Goal: Task Accomplishment & Management: Complete application form

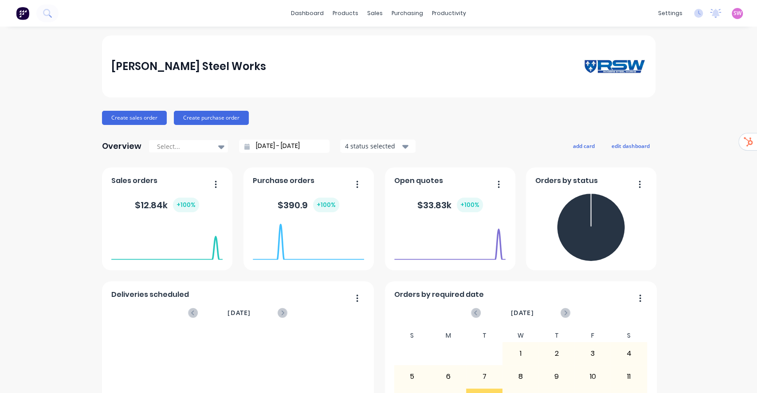
click at [733, 15] on span "SW" at bounding box center [737, 13] width 8 height 8
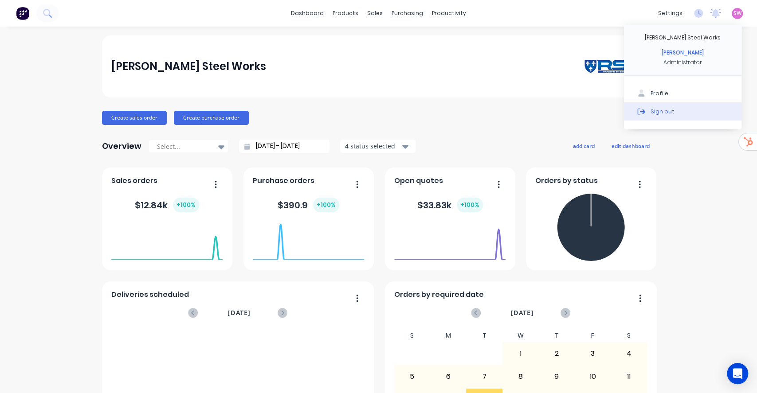
click at [650, 112] on div "Sign out" at bounding box center [662, 111] width 24 height 8
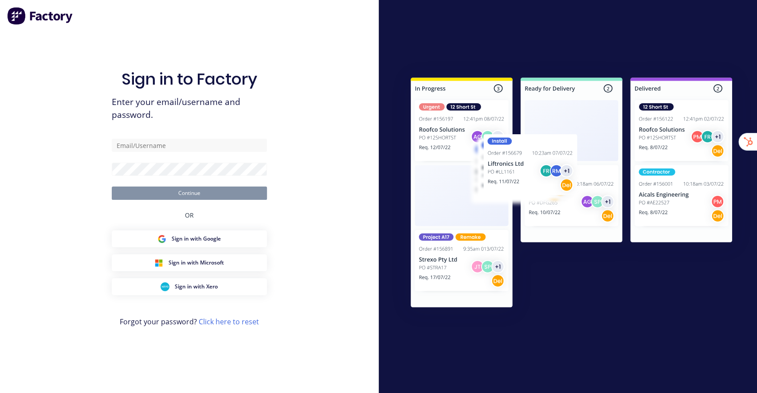
type input "stuart@factory.app"
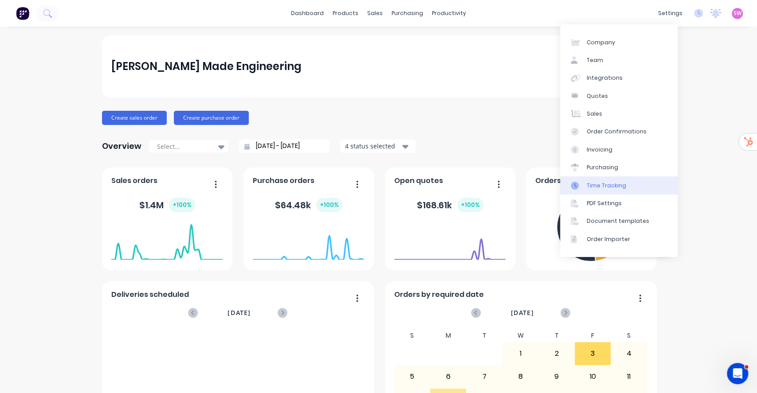
click at [627, 190] on link "Time Tracking" at bounding box center [618, 185] width 117 height 18
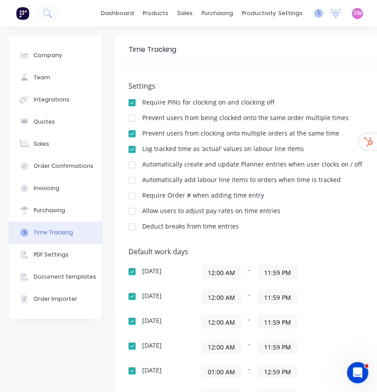
click at [314, 17] on icon at bounding box center [318, 13] width 9 height 9
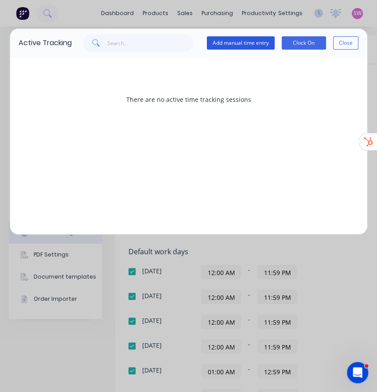
click at [260, 48] on button "Add manual time entry" at bounding box center [241, 42] width 68 height 13
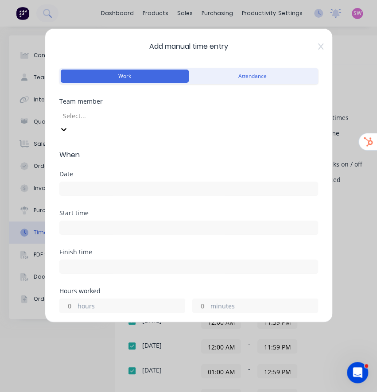
click at [164, 114] on div at bounding box center [126, 115] width 128 height 11
type input "sam"
click at [120, 182] on input at bounding box center [189, 188] width 258 height 13
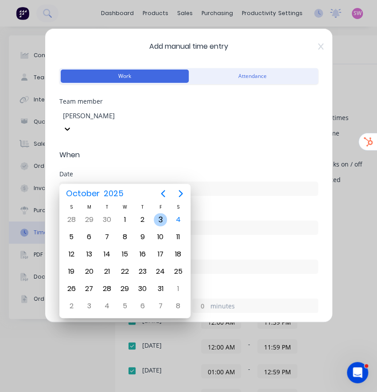
click at [155, 217] on div "3" at bounding box center [160, 219] width 13 height 13
type input "[DATE]"
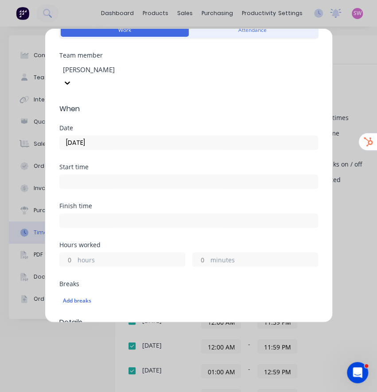
scroll to position [54, 0]
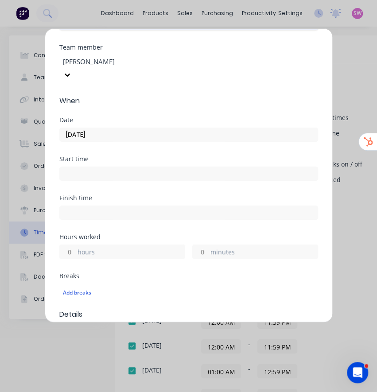
click at [106, 167] on input at bounding box center [189, 173] width 258 height 13
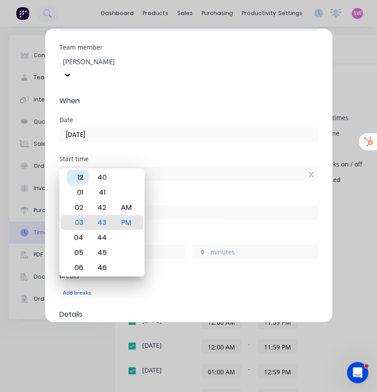
click at [78, 179] on div "12" at bounding box center [78, 177] width 22 height 15
type input "12:00 PM"
click at [102, 222] on div "00" at bounding box center [102, 222] width 22 height 15
click at [153, 141] on div "Date 03/10/2025" at bounding box center [188, 136] width 259 height 39
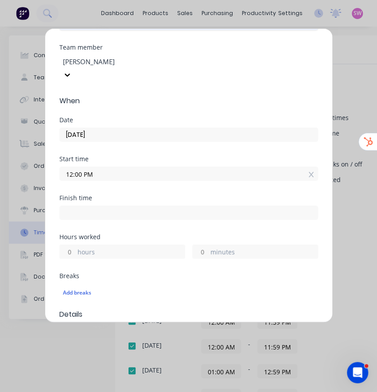
click at [87, 206] on input at bounding box center [189, 212] width 258 height 13
type input "03:43 PM"
type input "3"
type input "43"
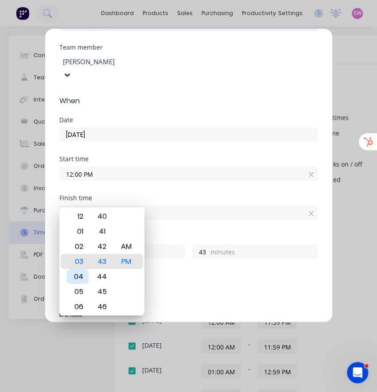
click at [76, 273] on div "04" at bounding box center [78, 276] width 22 height 15
type input "04:43 PM"
type input "4"
type input "04:03 PM"
type input "3"
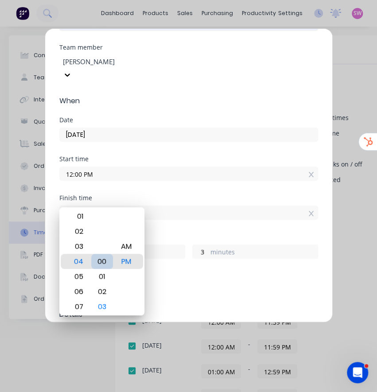
type input "04:00 PM"
type input "0"
click at [102, 256] on div "00" at bounding box center [102, 261] width 22 height 15
click at [157, 180] on div "Start time 12:00 PM" at bounding box center [188, 175] width 259 height 39
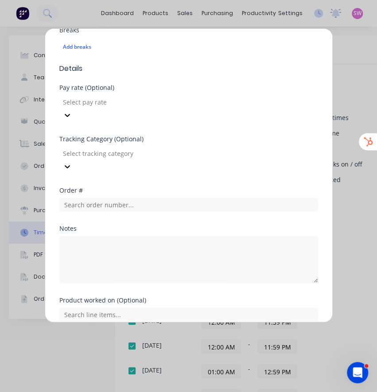
scroll to position [294, 0]
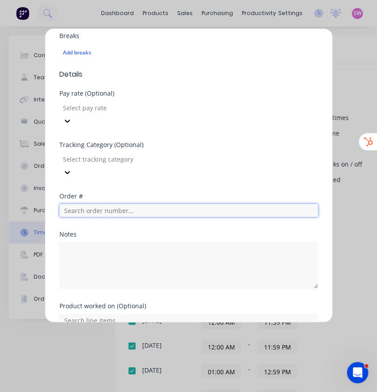
click at [99, 204] on input "text" at bounding box center [188, 210] width 259 height 13
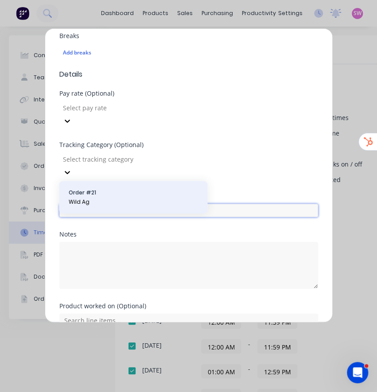
type input "21"
click at [86, 192] on span "Order # 21" at bounding box center [133, 193] width 129 height 8
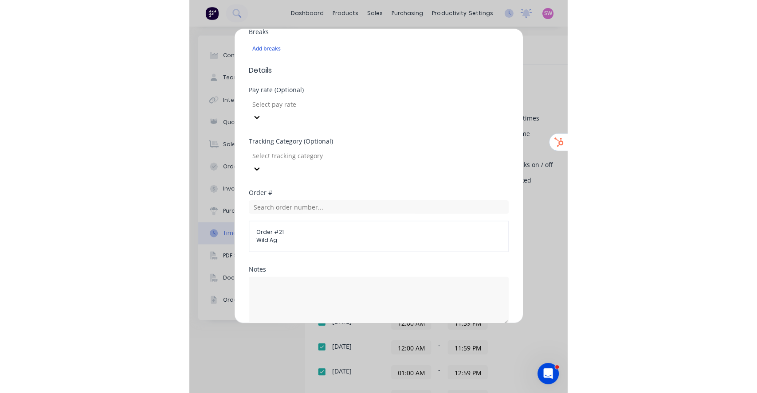
scroll to position [367, 0]
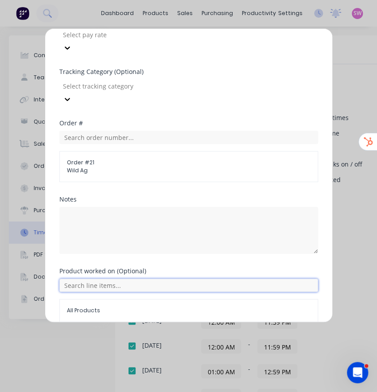
click at [117, 279] on input "text" at bounding box center [188, 285] width 259 height 13
click at [81, 336] on div "Add manual time entry Cancel" at bounding box center [188, 343] width 259 height 14
click at [158, 336] on button "Add manual time entry" at bounding box center [167, 343] width 75 height 14
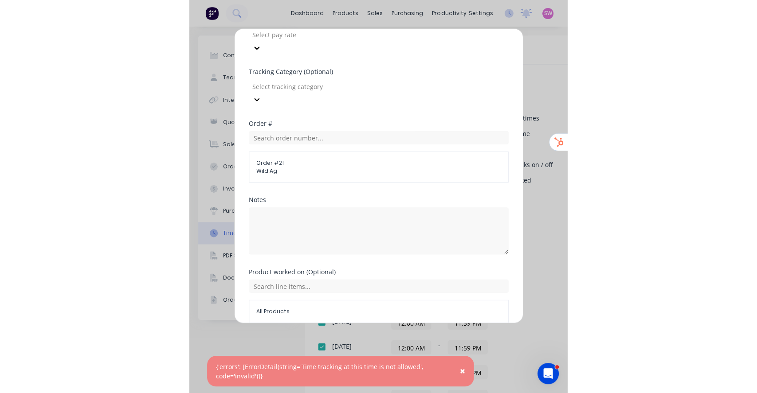
scroll to position [367, 0]
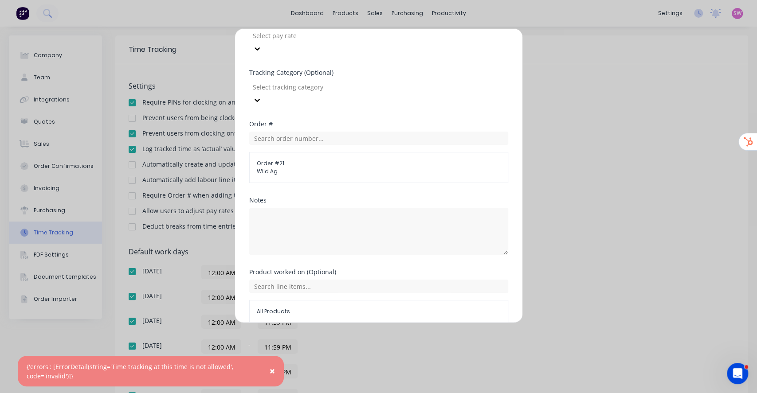
click at [421, 337] on button "Cancel" at bounding box center [419, 344] width 35 height 14
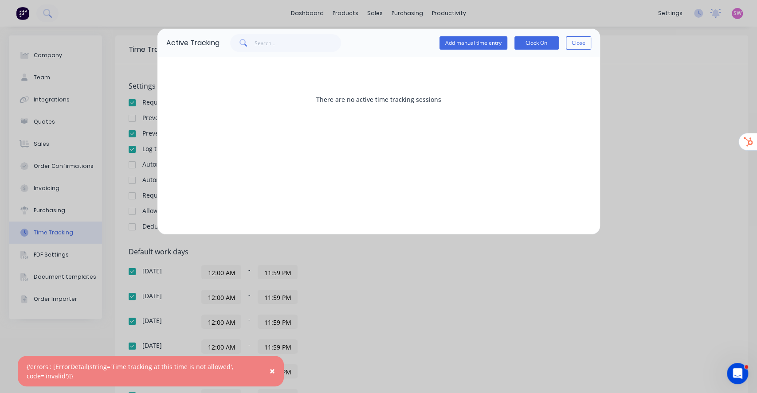
click at [269, 371] on button "×" at bounding box center [272, 371] width 23 height 21
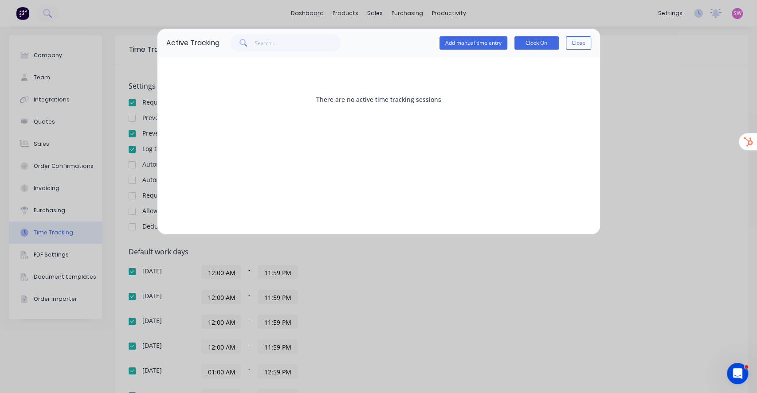
click at [351, 364] on div "Active Tracking Add manual time entry Clock On Close There are no active time t…" at bounding box center [378, 196] width 757 height 393
click at [573, 46] on button "Close" at bounding box center [578, 42] width 25 height 13
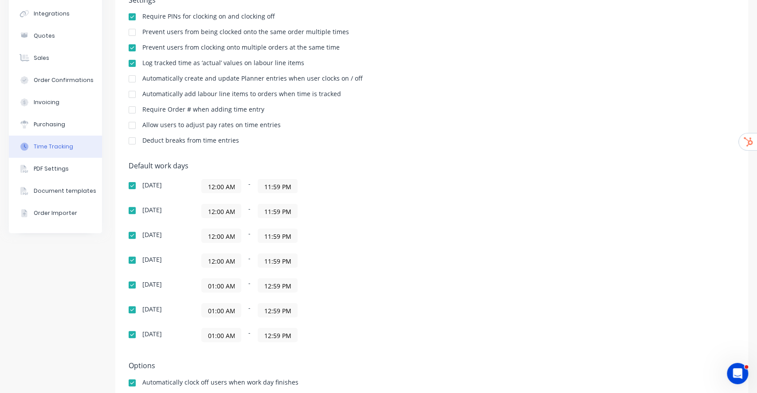
scroll to position [87, 0]
click at [230, 286] on input "01:00 AM" at bounding box center [221, 283] width 39 height 13
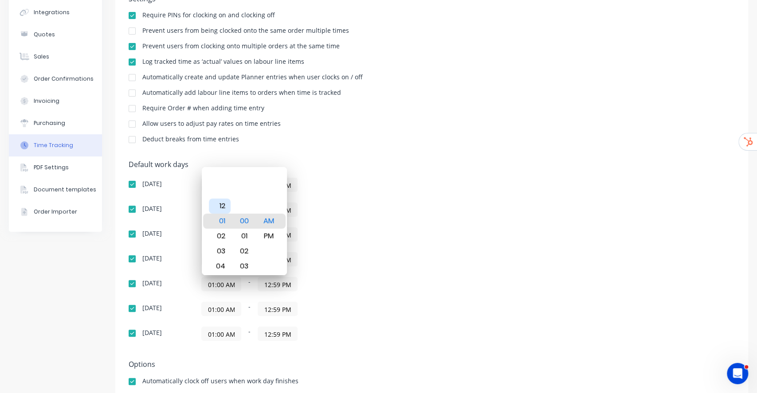
click at [219, 205] on div "12" at bounding box center [220, 206] width 22 height 15
type input "12:00 AM"
click at [211, 312] on input "01:00 AM" at bounding box center [221, 308] width 39 height 13
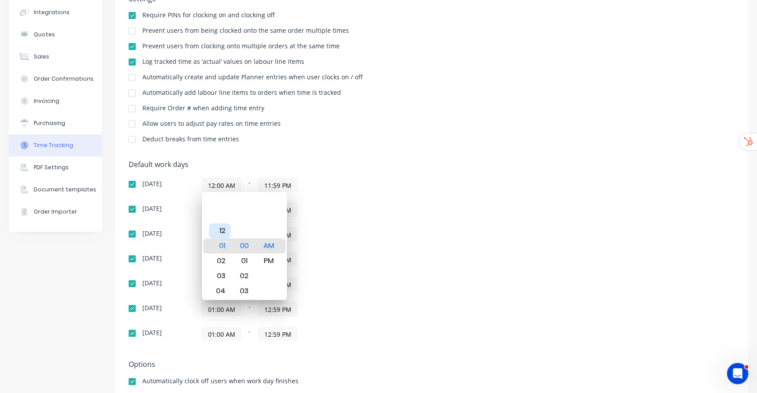
click at [225, 228] on div "12" at bounding box center [220, 230] width 22 height 15
type input "12:00 AM"
click at [223, 331] on input "01:00 AM" at bounding box center [221, 333] width 39 height 13
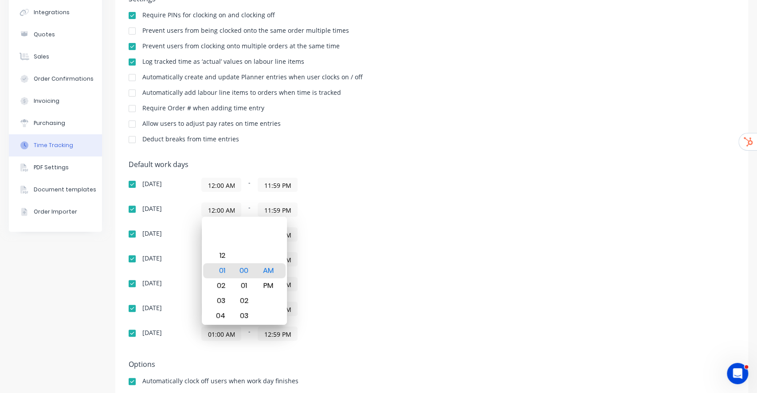
scroll to position [0, 0]
click at [223, 259] on div "12" at bounding box center [220, 255] width 22 height 15
type input "12:00 AM"
click at [356, 279] on div "12:00 AM - 12:59 PM" at bounding box center [312, 284] width 222 height 14
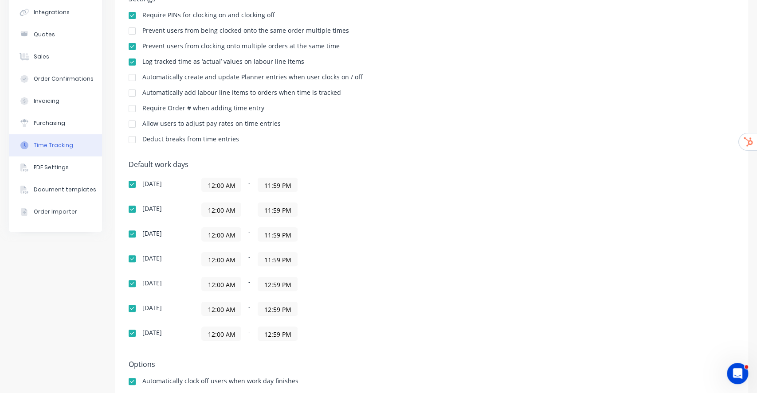
click at [281, 289] on input "12:59 PM" at bounding box center [277, 283] width 39 height 13
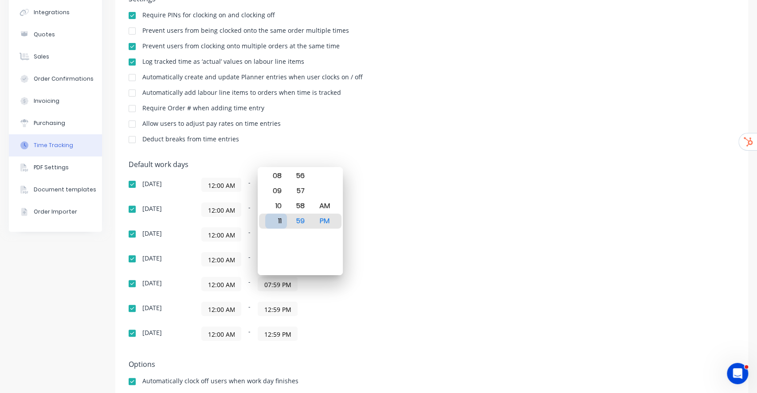
type input "11:59 PM"
click at [279, 226] on div "11" at bounding box center [276, 221] width 22 height 15
click at [392, 257] on div "12:00 AM - 11:59 PM" at bounding box center [312, 259] width 222 height 14
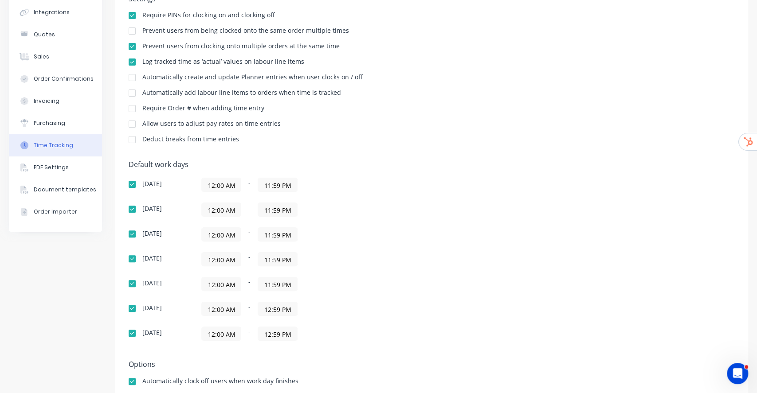
click at [278, 314] on input "12:59 PM" at bounding box center [277, 308] width 39 height 13
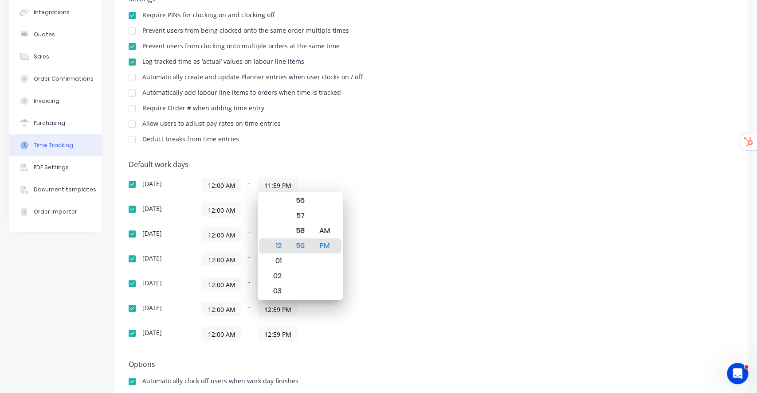
click at [359, 328] on div "12:00 AM - 12:59 PM" at bounding box center [312, 334] width 222 height 14
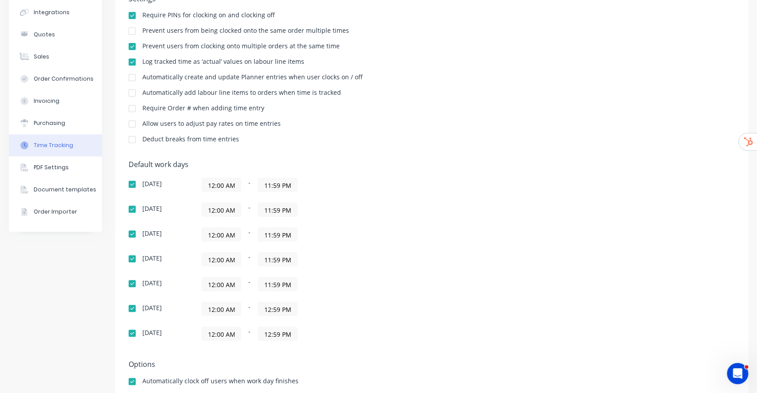
click at [287, 284] on input "11:59 PM" at bounding box center [277, 283] width 39 height 13
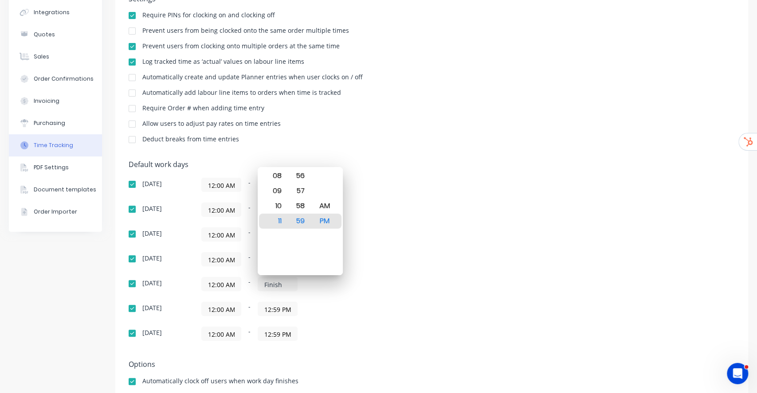
paste input "11:59 PM"
type input "11:59 PM"
click at [280, 304] on input "12:59 PM" at bounding box center [277, 308] width 39 height 13
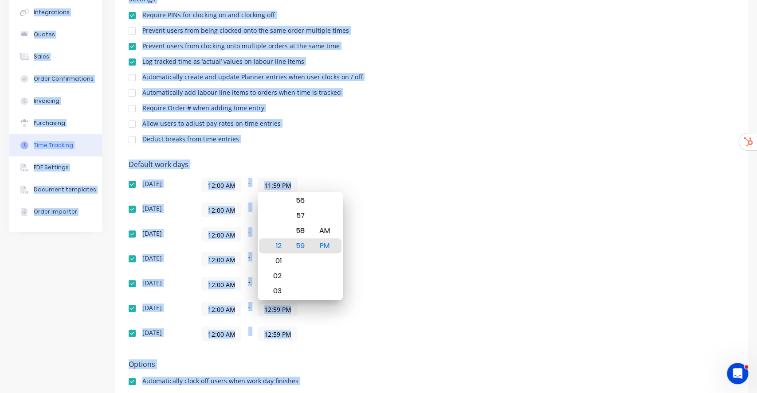
click at [312, 320] on div "Sunday 12:00 AM - 11:59 PM Monday 12:00 AM - 11:59 PM Tuesday 12:00 AM - 11:59 …" at bounding box center [284, 259] width 310 height 163
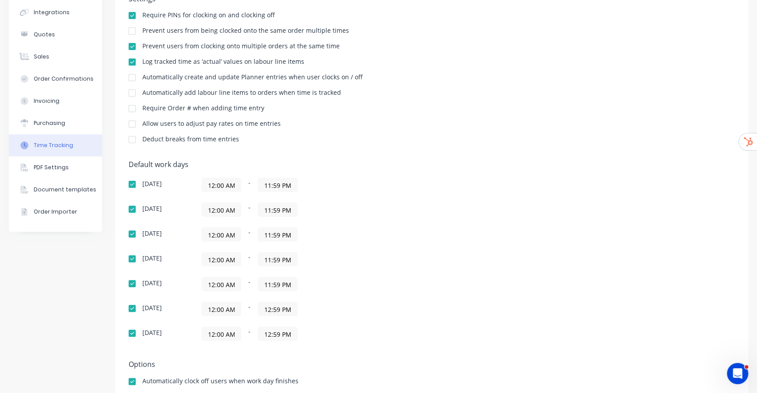
paste input "1"
type input "11:59 PM"
click at [282, 334] on input "12:59 PM" at bounding box center [277, 333] width 39 height 13
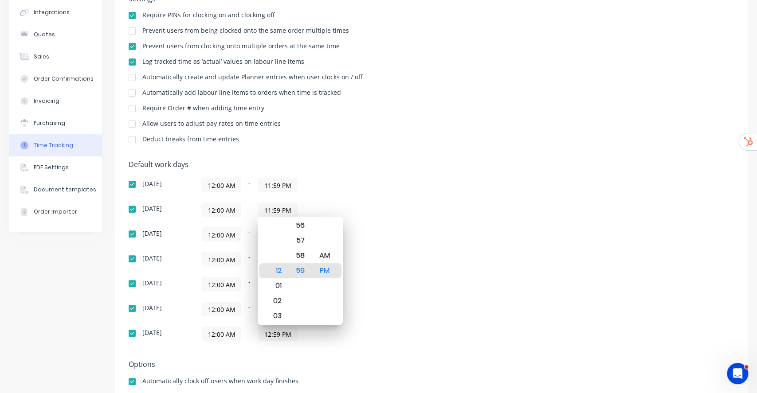
paste input "1"
type input "11:59 PM"
click at [429, 348] on div "Default work days Sunday 12:00 AM - 11:59 PM Monday 12:00 AM - 11:59 PM Tuesday…" at bounding box center [432, 255] width 606 height 191
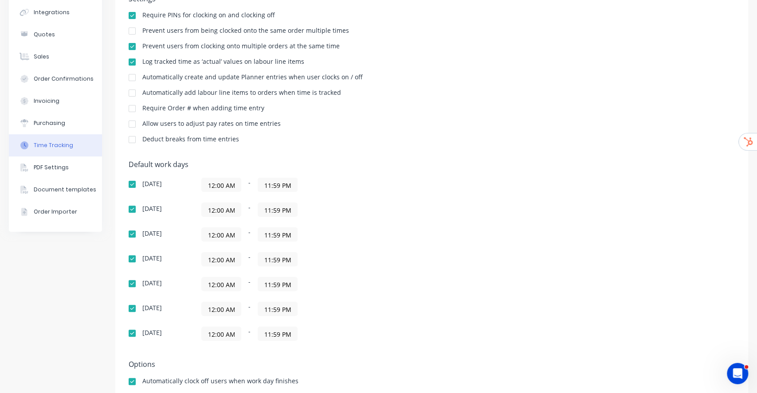
click at [419, 294] on div "Sunday 12:00 AM - 11:59 PM Monday 12:00 AM - 11:59 PM Tuesday 12:00 AM - 11:59 …" at bounding box center [284, 259] width 310 height 163
click at [55, 119] on div "Purchasing" at bounding box center [49, 123] width 31 height 8
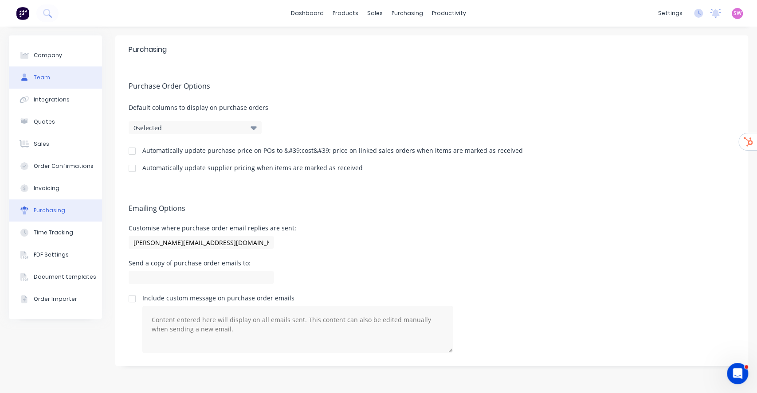
click at [53, 82] on button "Team" at bounding box center [55, 77] width 93 height 22
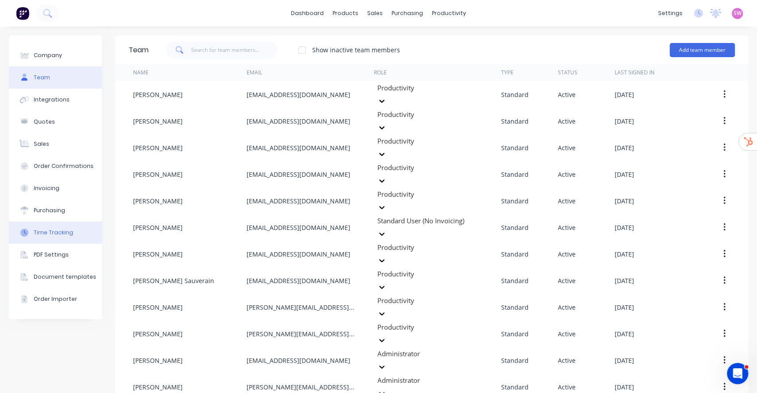
click at [51, 239] on button "Time Tracking" at bounding box center [55, 233] width 93 height 22
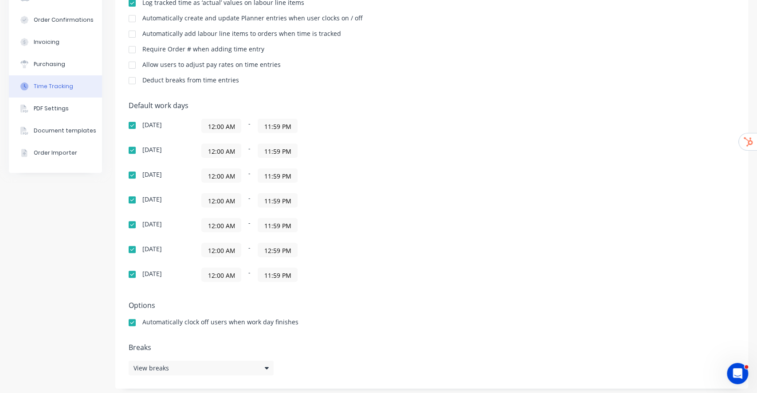
scroll to position [149, 0]
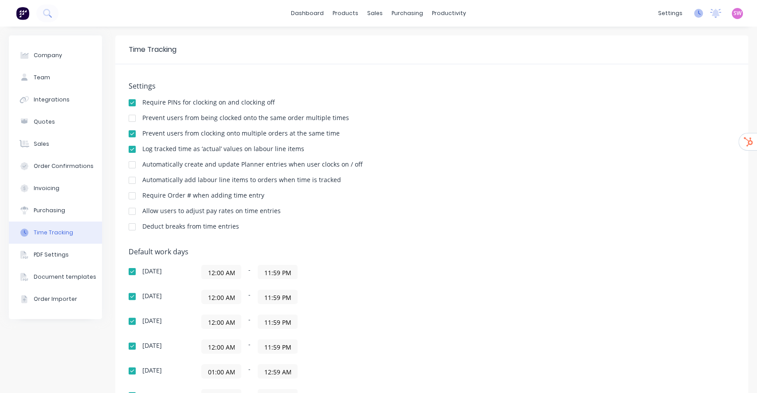
click at [694, 12] on icon at bounding box center [698, 13] width 9 height 9
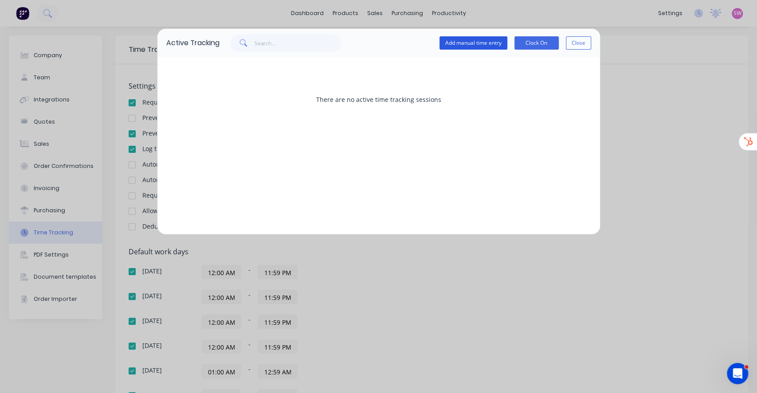
click at [482, 39] on button "Add manual time entry" at bounding box center [473, 42] width 68 height 13
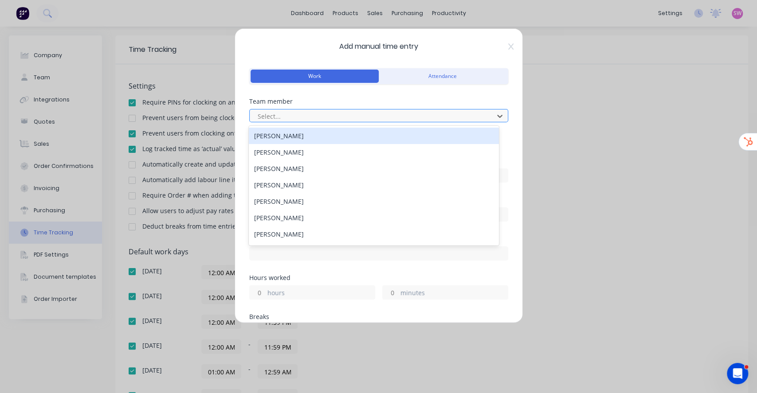
click at [346, 115] on div at bounding box center [373, 116] width 232 height 11
type input "[PERSON_NAME]"
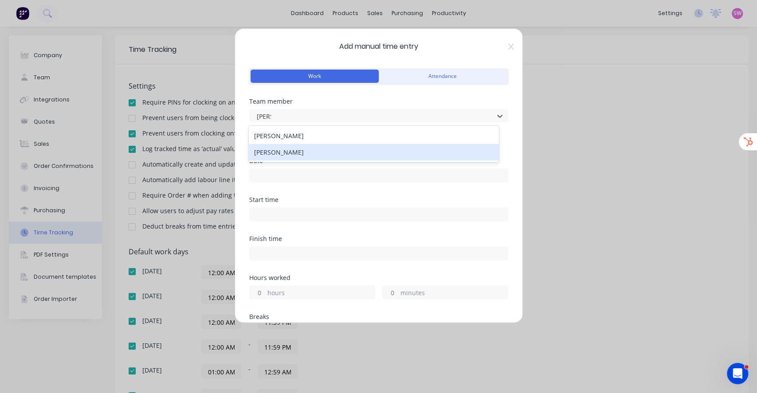
click at [317, 149] on div "[PERSON_NAME]" at bounding box center [374, 152] width 250 height 16
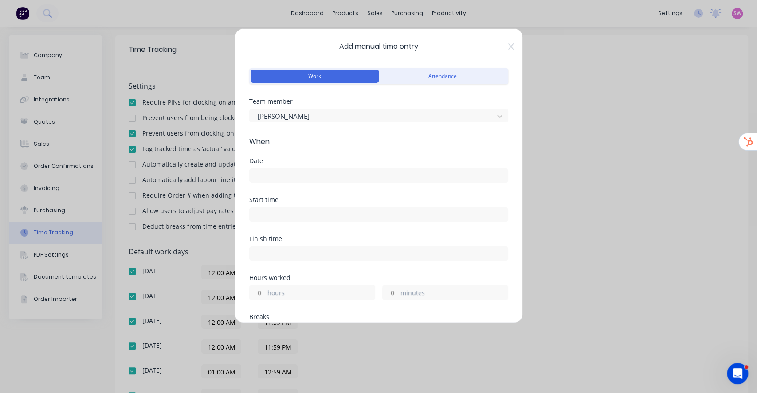
click at [305, 172] on input at bounding box center [379, 175] width 258 height 13
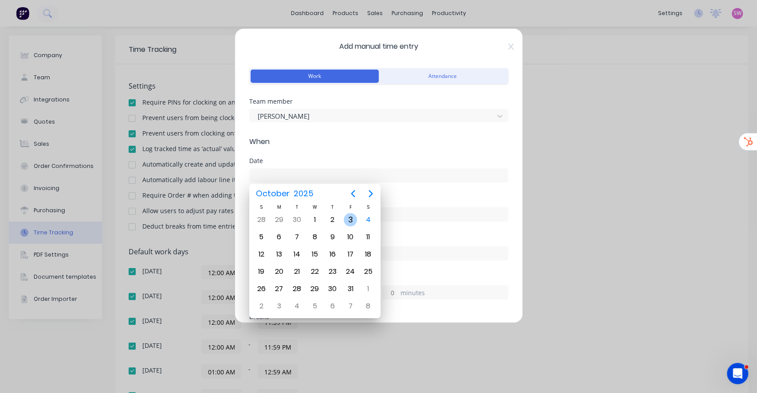
click at [349, 222] on div "3" at bounding box center [349, 219] width 13 height 13
type input "[DATE]"
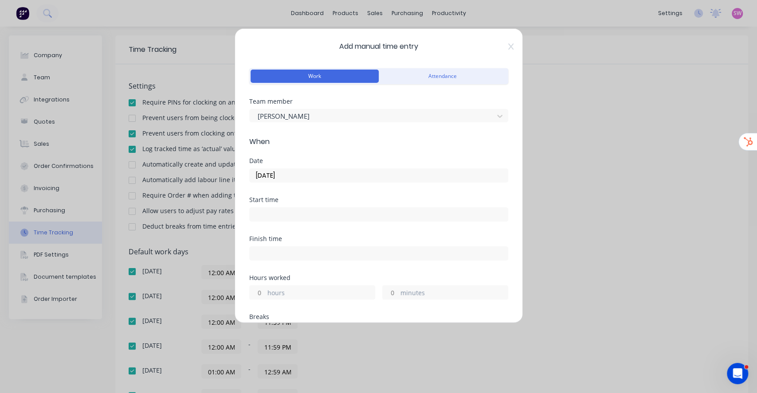
click at [311, 207] on label at bounding box center [378, 214] width 259 height 14
click at [311, 208] on input at bounding box center [379, 214] width 258 height 13
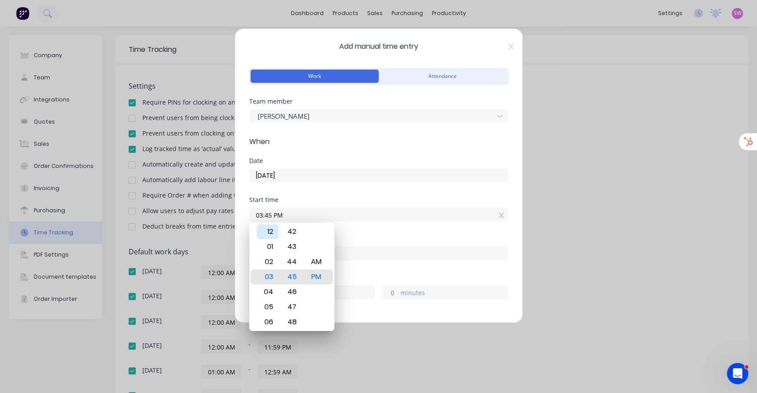
click at [274, 237] on div "12" at bounding box center [268, 231] width 22 height 15
click at [292, 253] on div "00" at bounding box center [292, 246] width 22 height 15
type input "12:00 PM"
click at [426, 148] on form "Work Attendance Team member [PERSON_NAME] When Date [DATE] Start time 12:00 PM …" at bounding box center [378, 353] width 259 height 574
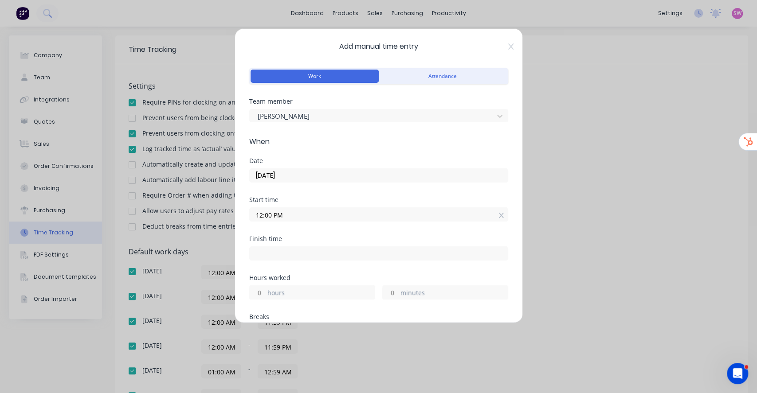
click at [316, 250] on input at bounding box center [379, 253] width 258 height 13
type input "03:45 PM"
type input "3"
type input "45"
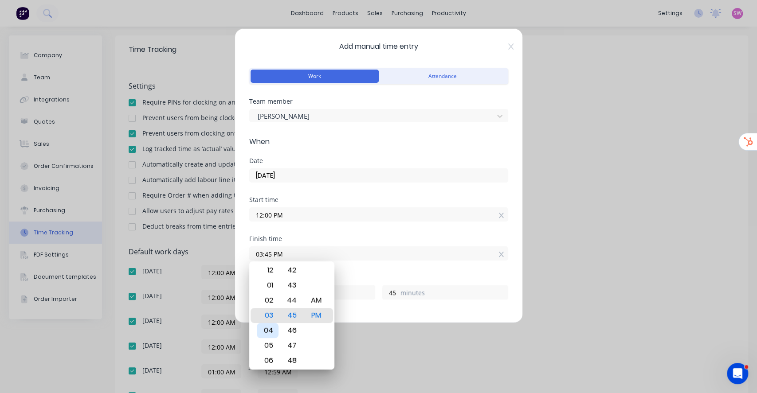
click at [271, 336] on div "04" at bounding box center [268, 330] width 22 height 15
type input "04:45 PM"
type input "4"
type input "04:17 PM"
type input "17"
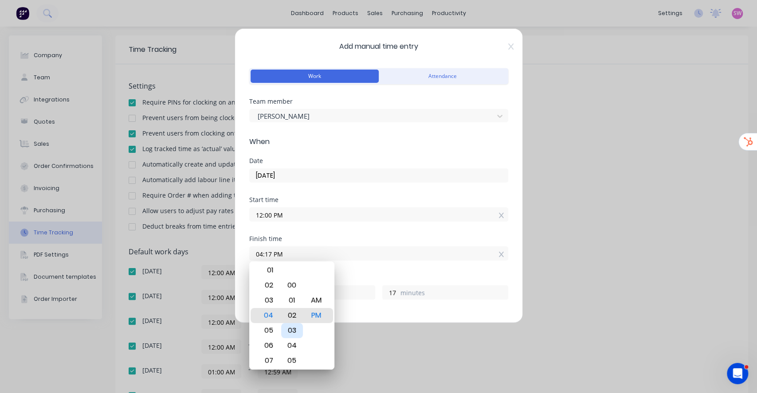
type input "04:00 PM"
type input "0"
click at [291, 317] on div "00" at bounding box center [292, 315] width 22 height 15
click at [425, 147] on form "Work Attendance Team member [PERSON_NAME] When Date [DATE] Start time 12:00 PM …" at bounding box center [378, 353] width 259 height 574
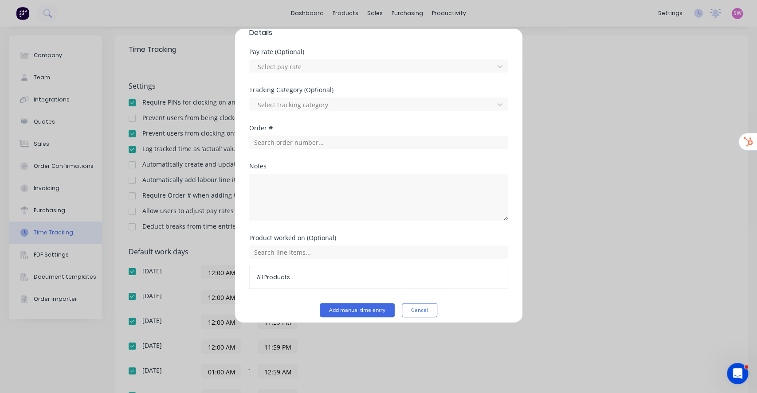
scroll to position [324, 0]
click at [314, 142] on input "text" at bounding box center [378, 141] width 259 height 13
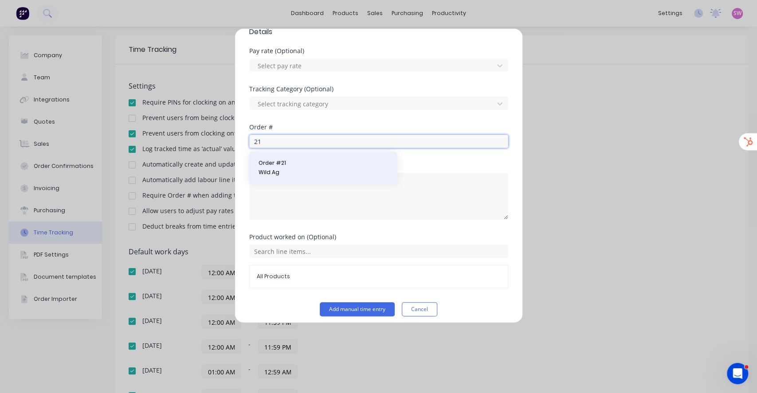
type input "21"
click at [301, 164] on span "Order # 21" at bounding box center [322, 163] width 129 height 8
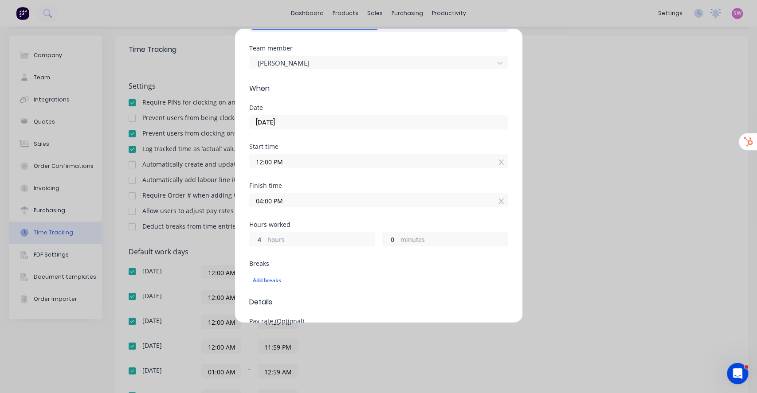
scroll to position [367, 0]
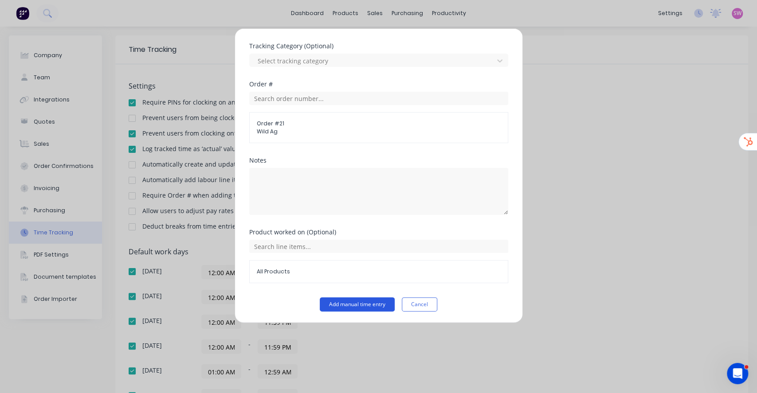
click at [351, 303] on button "Add manual time entry" at bounding box center [357, 304] width 75 height 14
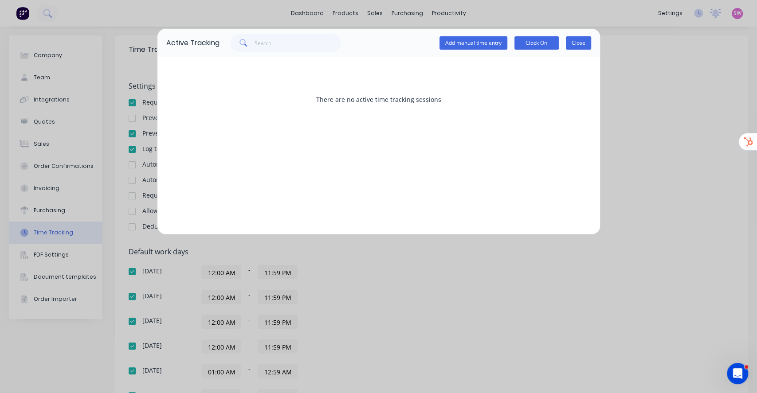
click at [576, 48] on button "Close" at bounding box center [578, 42] width 25 height 13
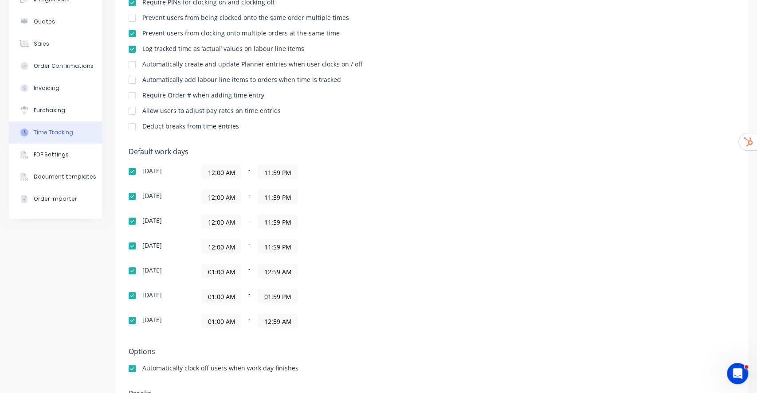
scroll to position [105, 0]
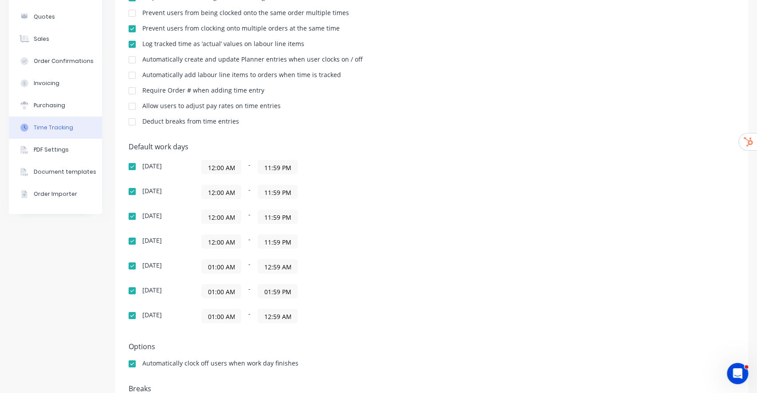
click at [129, 313] on div at bounding box center [132, 316] width 18 height 18
click at [129, 291] on div at bounding box center [132, 291] width 18 height 18
click at [135, 264] on div at bounding box center [132, 266] width 18 height 18
click at [283, 293] on input "01:59 PM" at bounding box center [277, 291] width 39 height 13
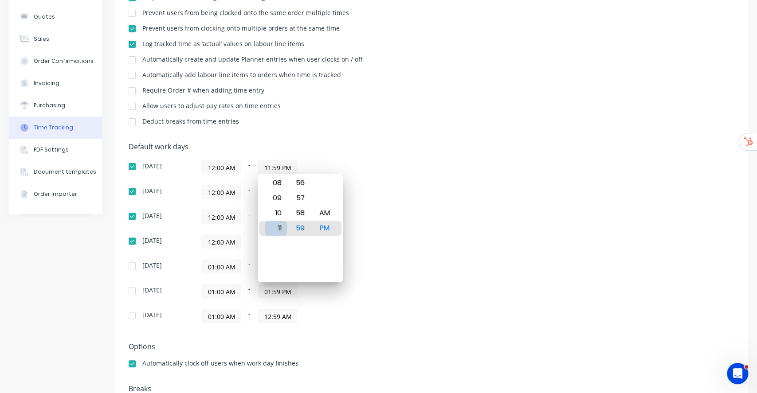
type input "11:59 PM"
click at [450, 312] on div "Default work days [DATE] 12:00 AM - 11:59 PM [DATE] 12:00 AM - 11:59 PM [DATE] …" at bounding box center [432, 238] width 606 height 191
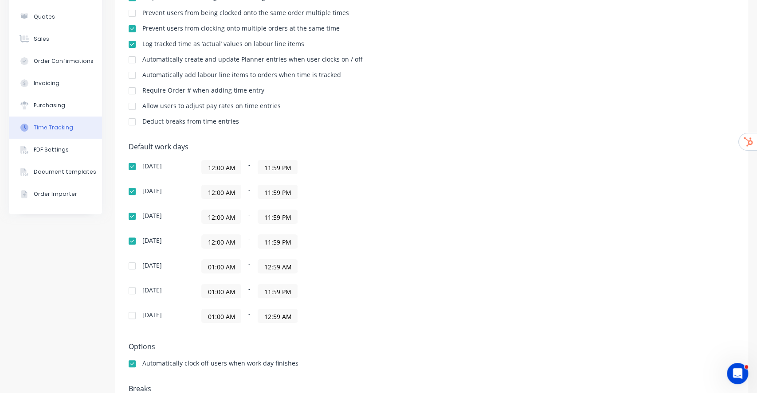
click at [131, 267] on div at bounding box center [132, 266] width 18 height 18
click at [131, 288] on div at bounding box center [132, 291] width 18 height 18
click at [130, 319] on div at bounding box center [132, 316] width 18 height 18
click at [216, 269] on input "01:00 AM" at bounding box center [221, 266] width 39 height 13
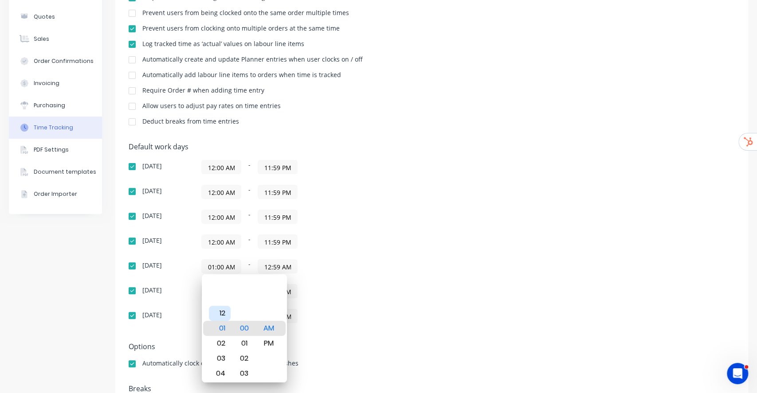
click at [222, 312] on div "12" at bounding box center [220, 313] width 22 height 15
type input "12:00 AM"
click at [373, 283] on div "[DATE] 12:00 AM - 11:59 PM [DATE] 12:00 AM - 11:59 PM [DATE] 12:00 AM - 11:59 P…" at bounding box center [284, 241] width 310 height 163
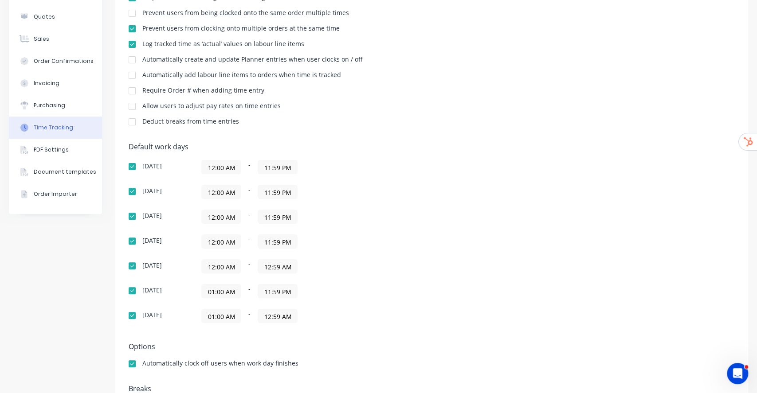
click at [223, 290] on input "01:00 AM" at bounding box center [221, 291] width 39 height 13
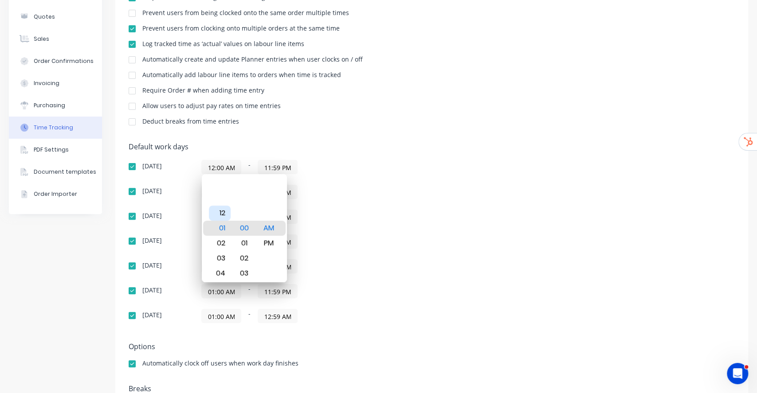
click at [220, 212] on div "12" at bounding box center [220, 213] width 22 height 15
type input "12:00 AM"
click at [324, 245] on div "12:00 AM - 11:59 PM" at bounding box center [312, 241] width 222 height 14
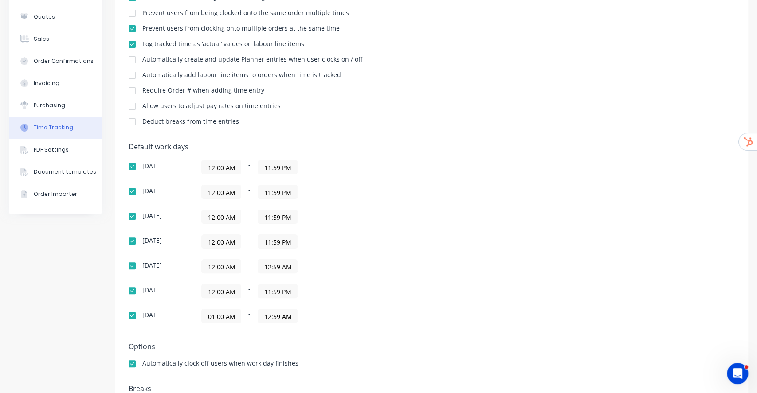
click at [226, 317] on input "01:00 AM" at bounding box center [221, 315] width 39 height 13
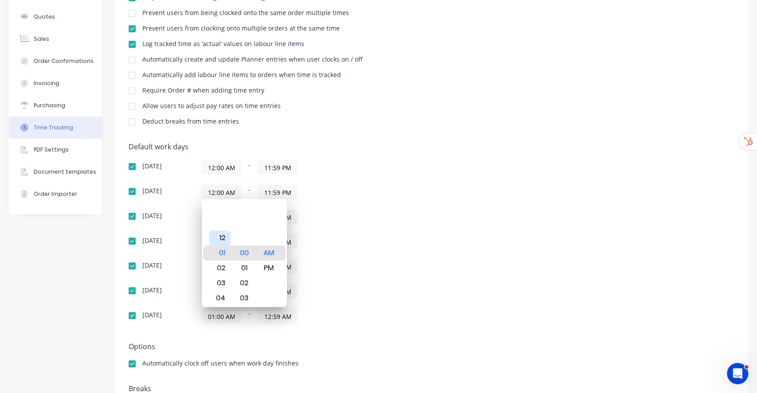
click at [220, 241] on div "12" at bounding box center [220, 237] width 22 height 15
type input "12:00 AM"
click at [335, 265] on div "12:00 AM - 12:59 AM" at bounding box center [312, 266] width 222 height 14
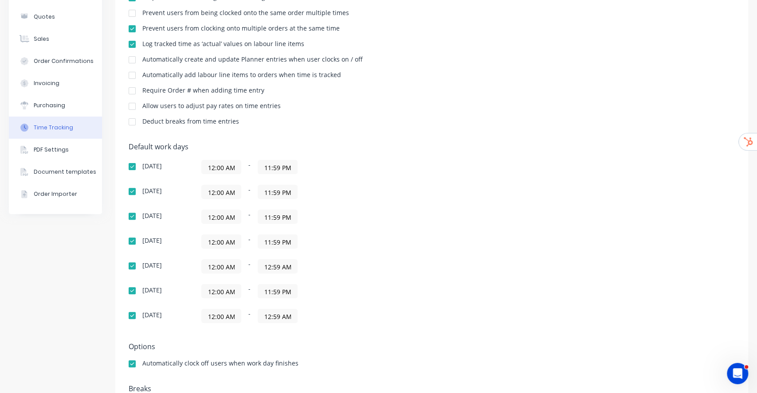
click at [280, 267] on input "12:59 AM" at bounding box center [277, 266] width 39 height 13
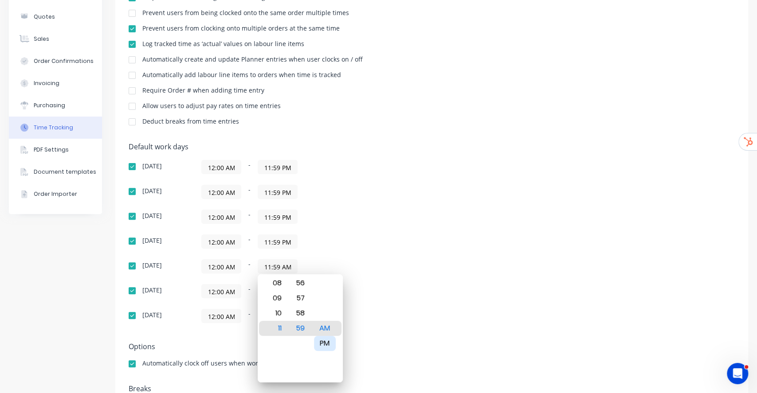
click at [333, 350] on div "PM" at bounding box center [325, 343] width 22 height 15
type input "11:59 PM"
click at [381, 306] on div "[DATE] 12:00 AM - 11:59 PM [DATE] 12:00 AM - 11:59 PM [DATE] 12:00 AM - 11:59 P…" at bounding box center [284, 241] width 310 height 163
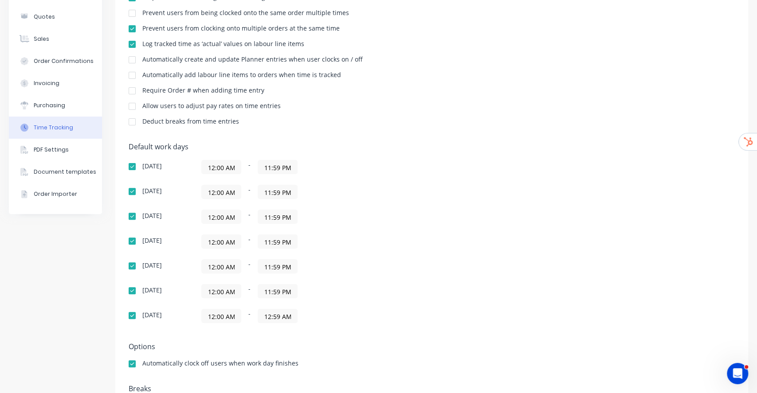
click at [271, 318] on input "12:59 AM" at bounding box center [277, 315] width 39 height 13
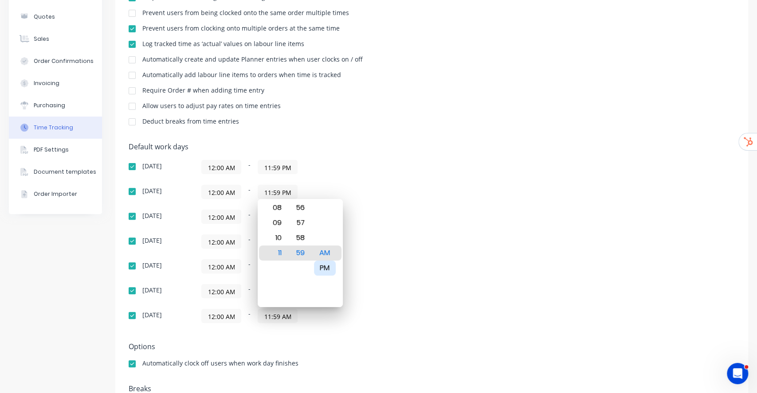
click at [323, 264] on div "PM" at bounding box center [325, 268] width 22 height 15
type input "11:59 PM"
click at [371, 268] on div "12:00 AM - 11:59 PM" at bounding box center [312, 266] width 222 height 14
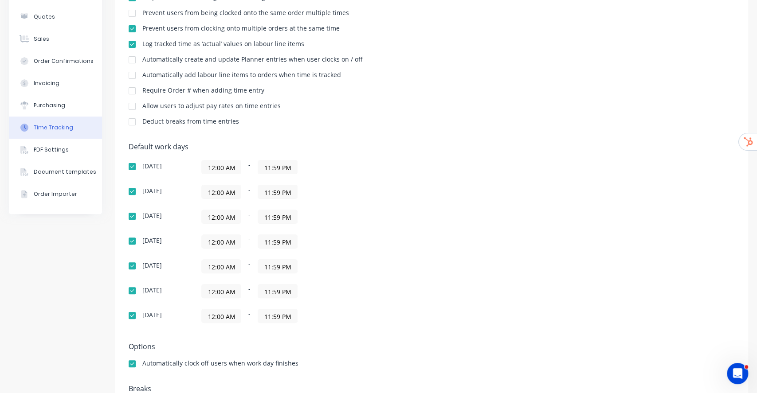
click at [341, 166] on div "12:00 AM - 11:59 PM" at bounding box center [312, 167] width 222 height 14
click at [281, 170] on input "11:59 PM" at bounding box center [277, 166] width 39 height 13
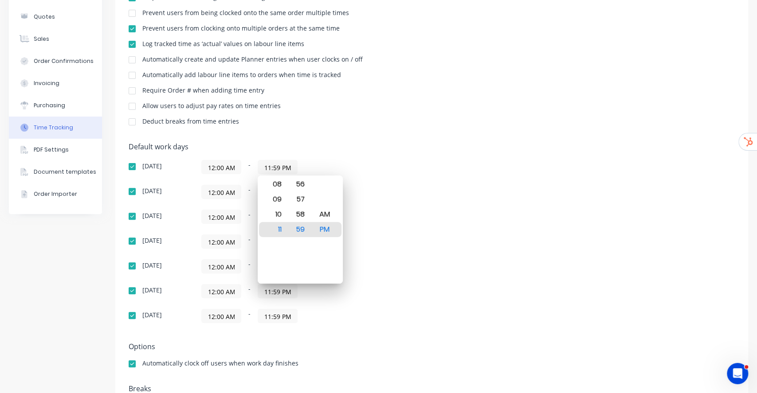
click at [320, 136] on div "Settings Require PINs for clocking on and clocking off Prevent users from being…" at bounding box center [431, 194] width 632 height 471
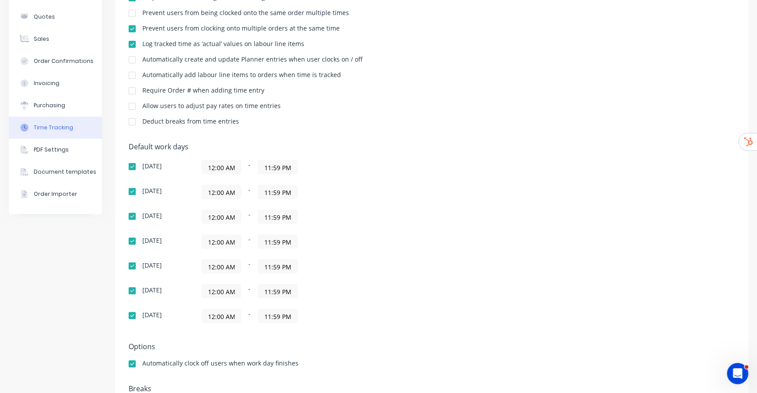
click at [320, 136] on div "Settings Require PINs for clocking on and clocking off Prevent users from being…" at bounding box center [431, 194] width 632 height 471
click at [53, 104] on div "Purchasing" at bounding box center [49, 105] width 31 height 8
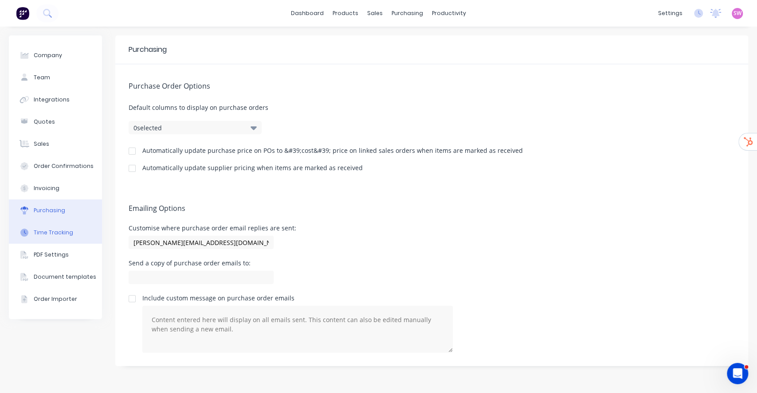
click at [43, 231] on div "Time Tracking" at bounding box center [53, 233] width 39 height 8
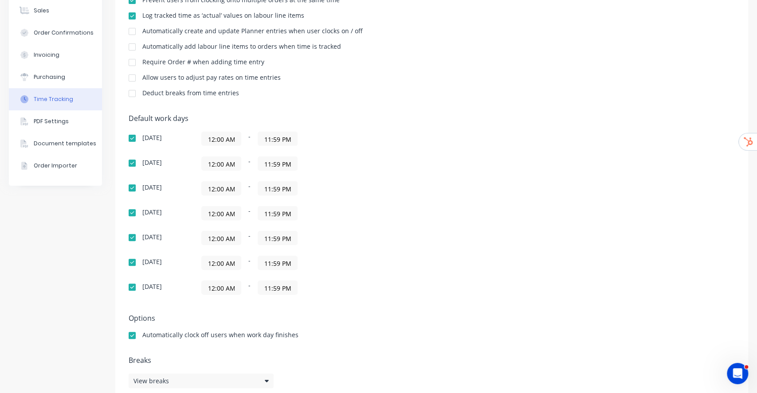
scroll to position [149, 0]
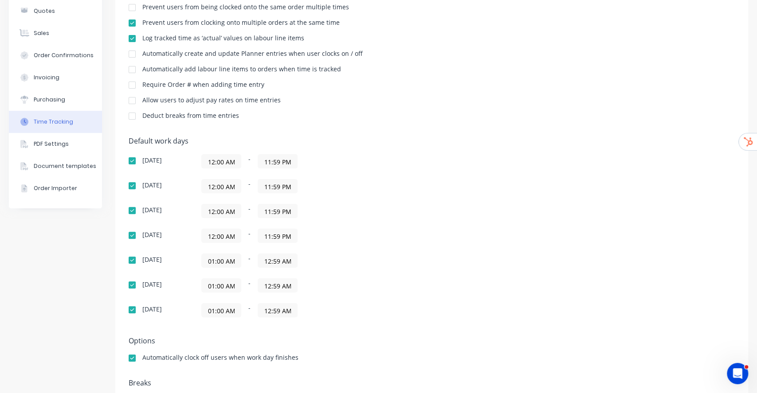
click at [231, 258] on input "01:00 AM" at bounding box center [221, 260] width 39 height 13
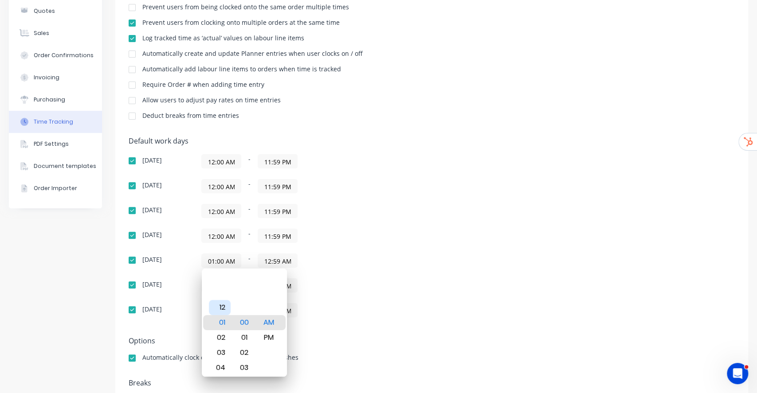
click at [215, 309] on div "12" at bounding box center [220, 307] width 22 height 15
type input "12:00 AM"
click at [327, 284] on div "01:00 AM - 12:59 AM" at bounding box center [312, 285] width 222 height 14
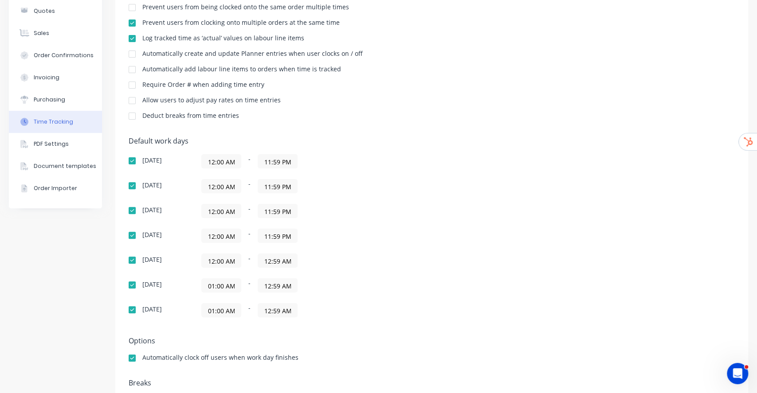
click at [219, 282] on input "01:00 AM" at bounding box center [221, 285] width 39 height 13
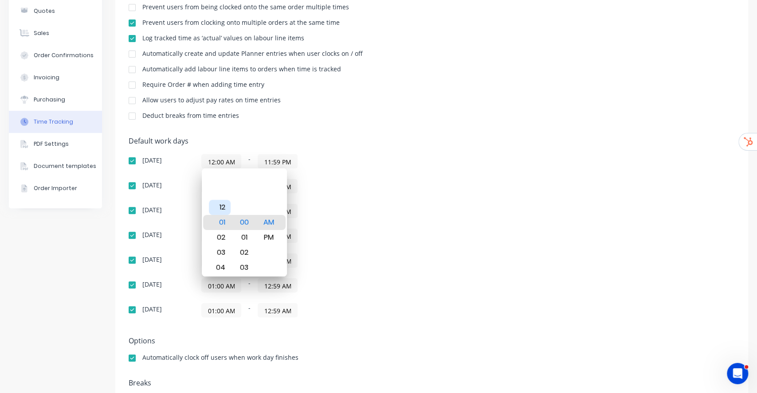
click at [225, 210] on div "12" at bounding box center [220, 207] width 22 height 15
type input "12:00 AM"
click at [341, 289] on div "12:00 AM - 12:59 AM" at bounding box center [312, 285] width 222 height 14
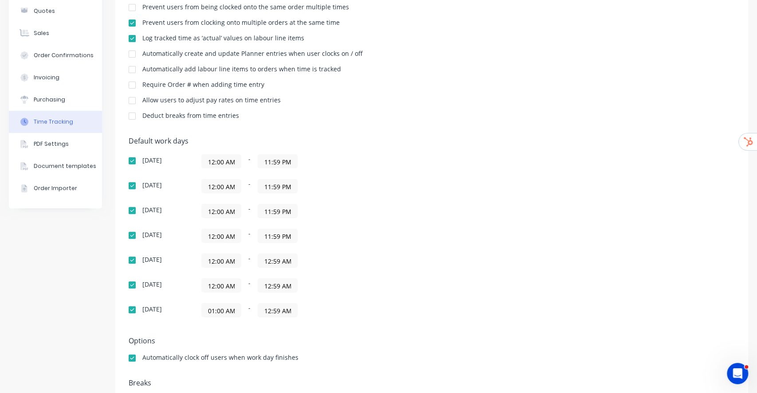
click at [220, 307] on input "01:00 AM" at bounding box center [221, 310] width 39 height 13
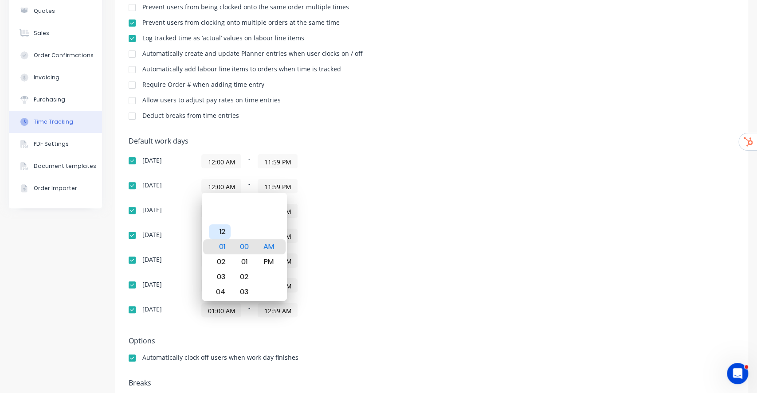
click at [226, 230] on div "12" at bounding box center [220, 231] width 22 height 15
type input "12:00 AM"
click at [359, 277] on div "Sunday 12:00 AM - 11:59 PM Monday 12:00 AM - 11:59 PM Tuesday 12:00 AM - 11:59 …" at bounding box center [284, 235] width 310 height 163
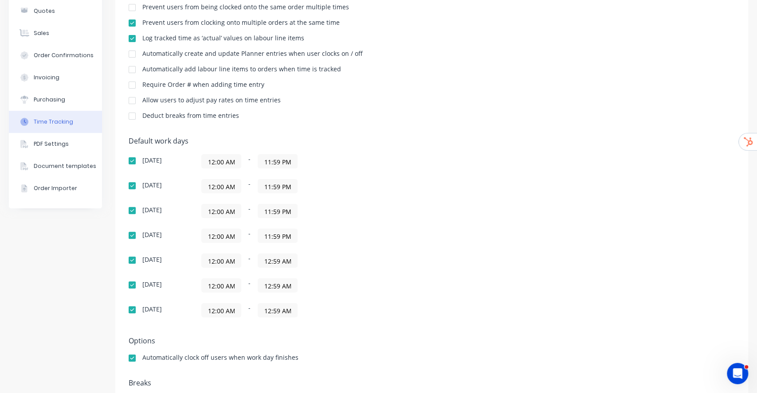
click at [273, 257] on input "12:59 AM" at bounding box center [277, 260] width 39 height 13
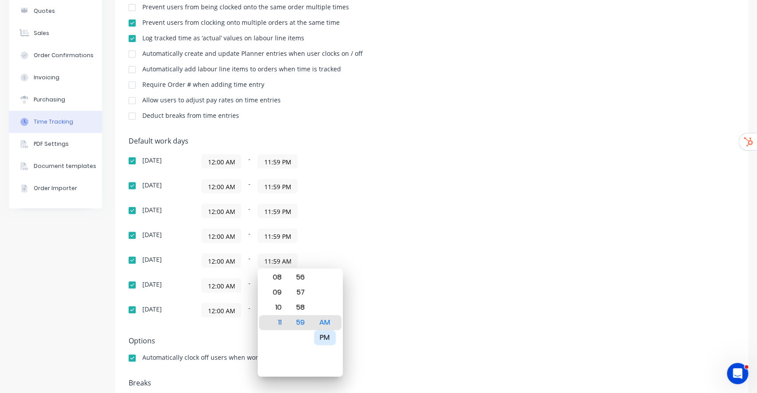
click at [332, 340] on div "PM" at bounding box center [325, 337] width 22 height 15
type input "11:59 PM"
click at [377, 296] on div "Sunday 12:00 AM - 11:59 PM Monday 12:00 AM - 11:59 PM Tuesday 12:00 AM - 11:59 …" at bounding box center [284, 235] width 310 height 163
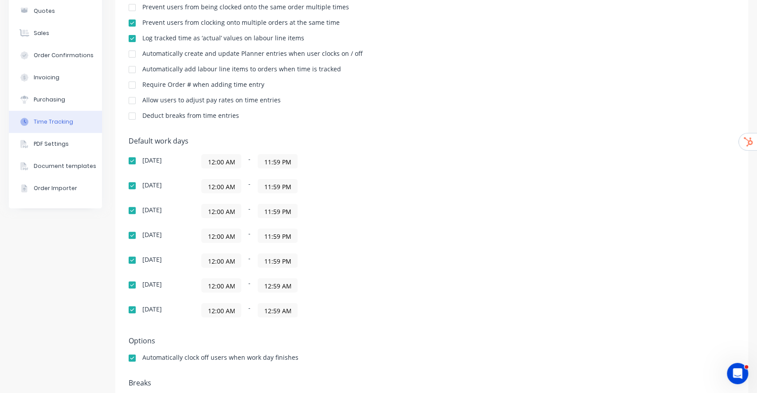
click at [280, 288] on input "12:59 AM" at bounding box center [277, 285] width 39 height 13
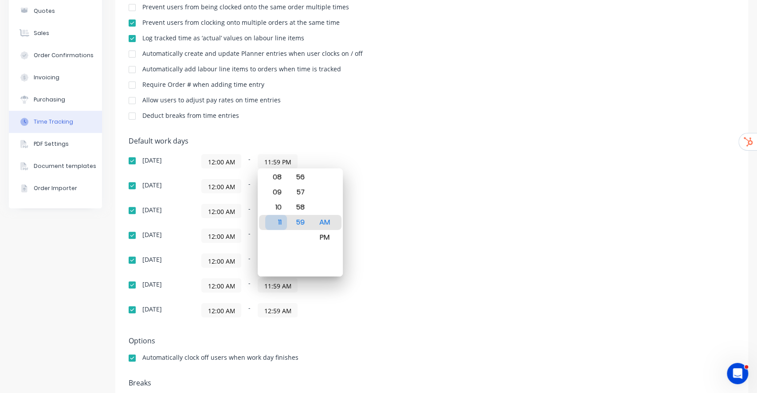
click at [273, 222] on div "11" at bounding box center [276, 222] width 22 height 15
click at [320, 238] on div "PM" at bounding box center [325, 237] width 22 height 15
type input "11:59 PM"
click at [383, 261] on div "12:00 AM - 11:59 PM" at bounding box center [312, 261] width 222 height 14
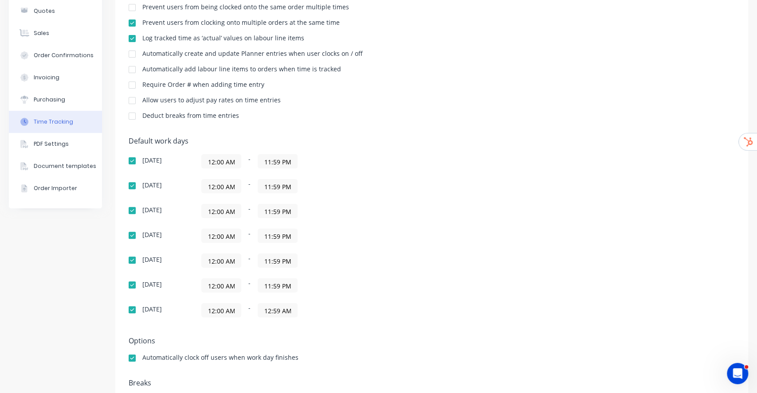
click at [278, 308] on input "12:59 AM" at bounding box center [277, 310] width 39 height 13
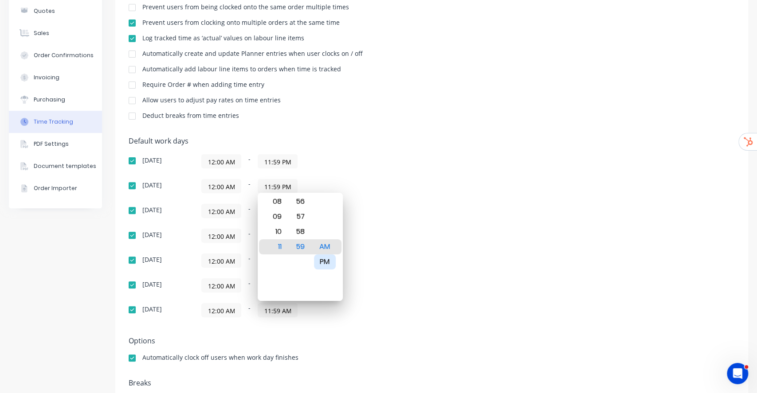
click at [320, 256] on div "PM" at bounding box center [325, 261] width 22 height 15
type input "11:59 PM"
click at [424, 289] on div "Friday 12:00 AM - 11:59 PM" at bounding box center [284, 285] width 310 height 14
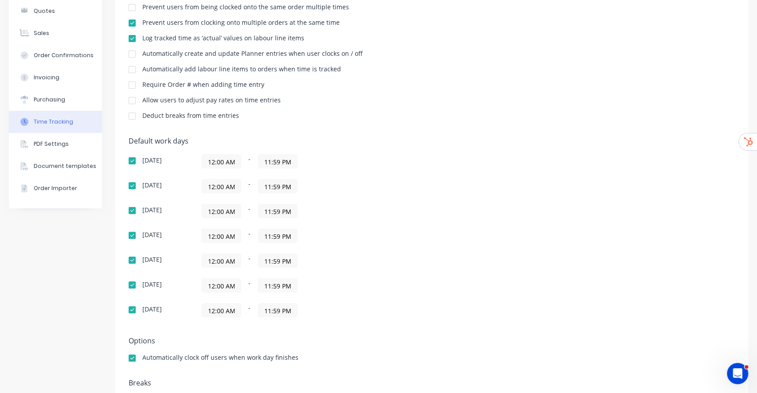
click at [506, 178] on div "Default work days Sunday 12:00 AM - 11:59 PM Monday 12:00 AM - 11:59 PM Tuesday…" at bounding box center [432, 232] width 606 height 191
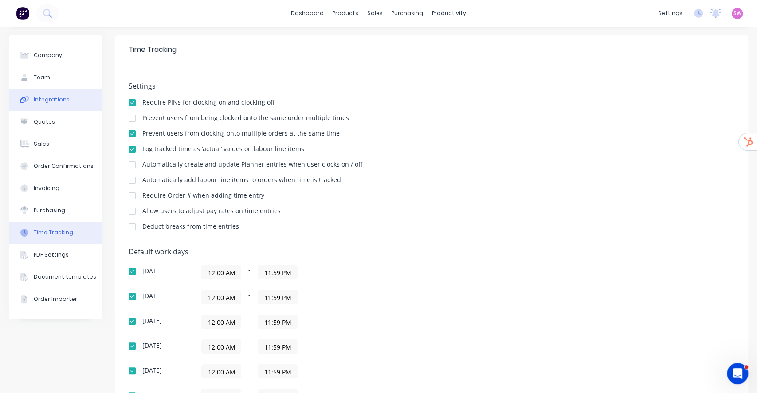
click at [20, 98] on icon at bounding box center [25, 100] width 10 height 8
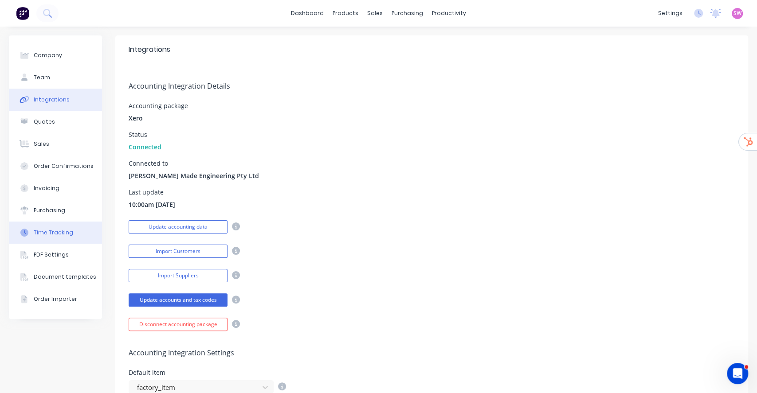
click at [62, 235] on div "Time Tracking" at bounding box center [53, 233] width 39 height 8
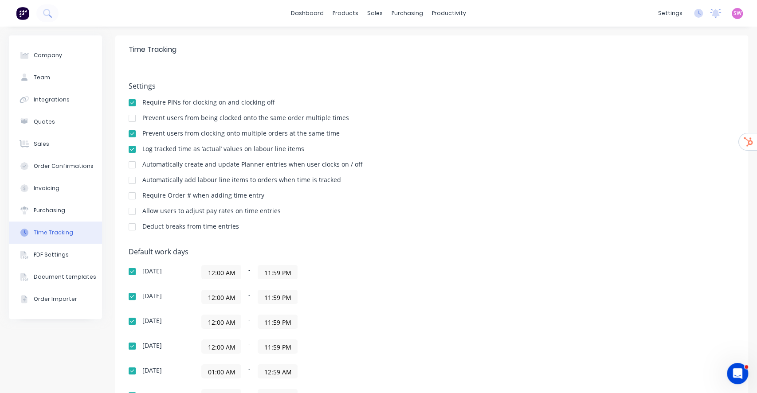
scroll to position [149, 0]
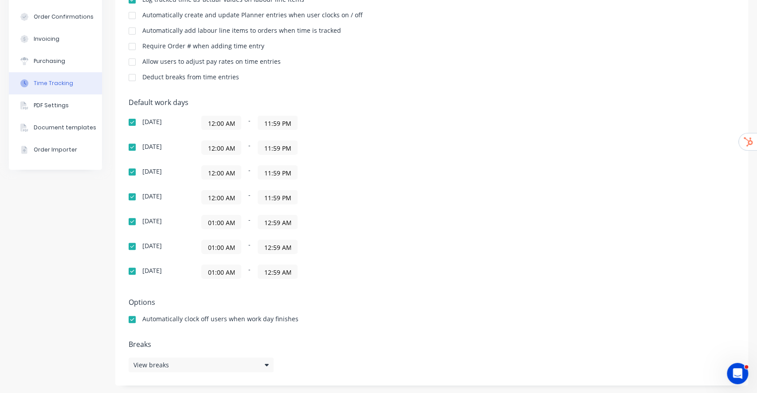
click at [130, 218] on div at bounding box center [132, 222] width 18 height 18
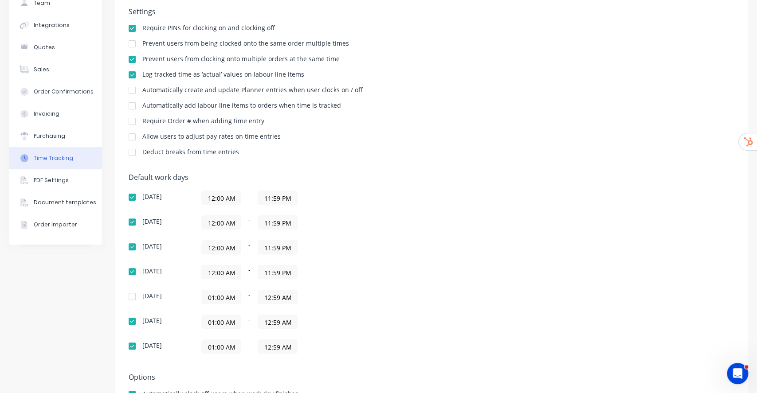
scroll to position [0, 0]
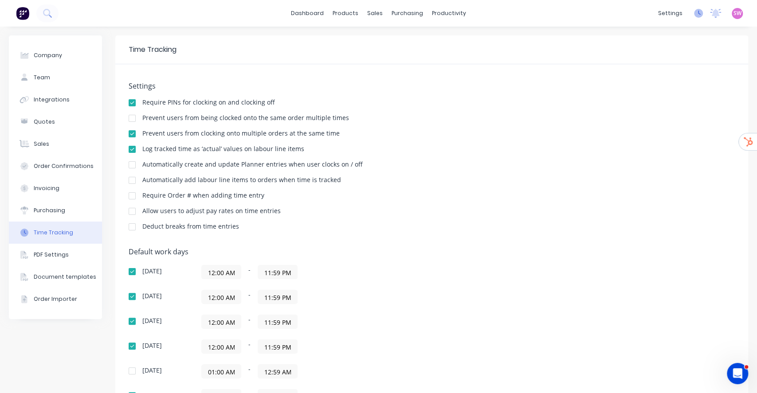
click at [694, 9] on icon at bounding box center [698, 13] width 9 height 9
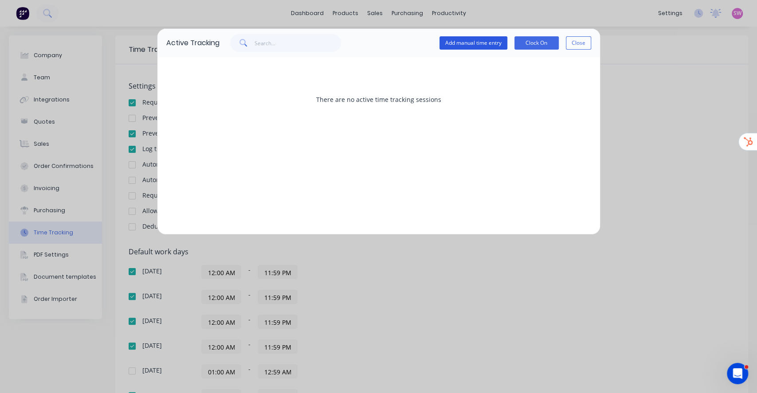
click at [485, 41] on button "Add manual time entry" at bounding box center [473, 42] width 68 height 13
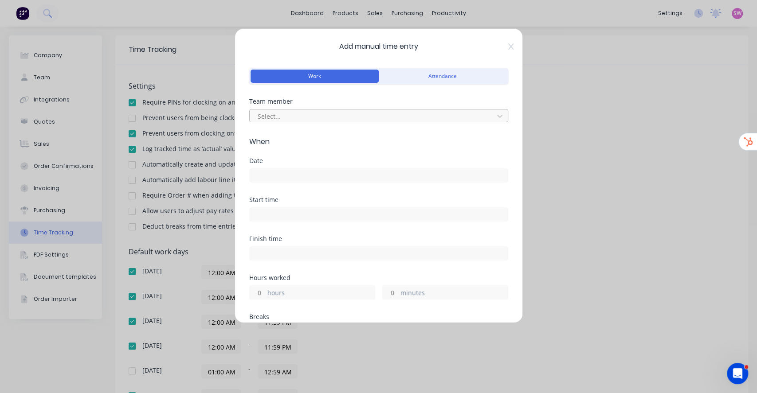
click at [398, 112] on div at bounding box center [373, 116] width 232 height 11
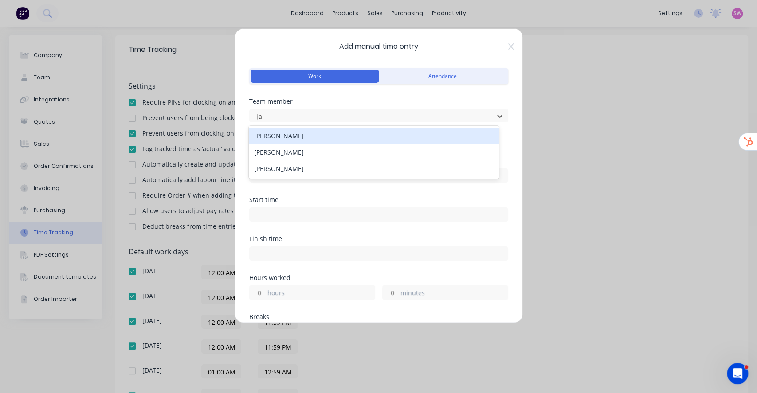
type input "jar"
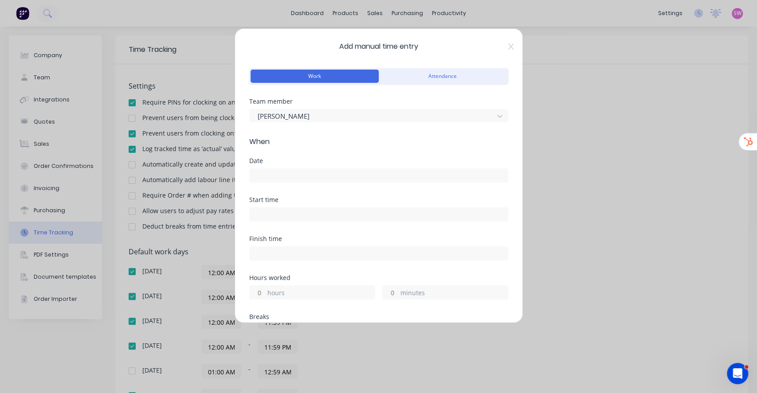
click at [371, 182] on label at bounding box center [378, 175] width 259 height 14
click at [371, 182] on input at bounding box center [379, 175] width 258 height 13
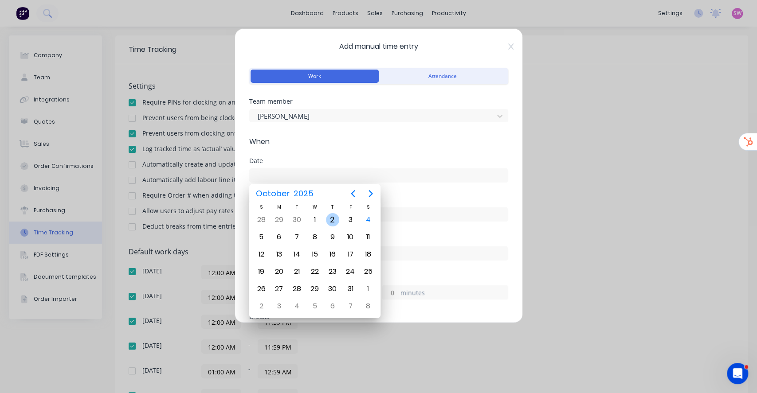
click at [326, 218] on div "2" at bounding box center [332, 219] width 13 height 13
type input "02/10/2025"
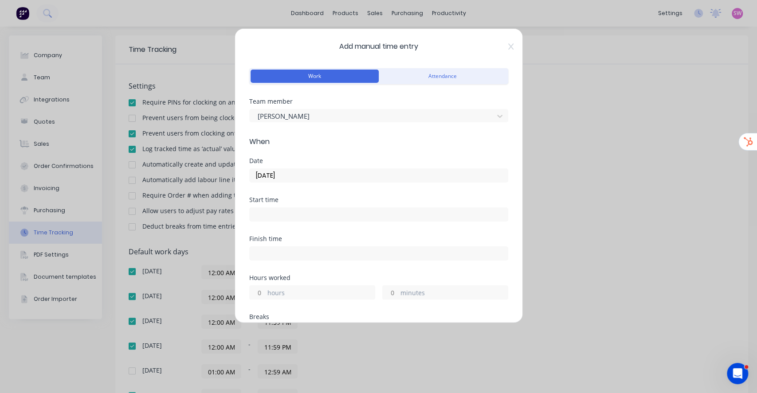
click at [326, 218] on input at bounding box center [379, 214] width 258 height 13
type input "03:51 PM"
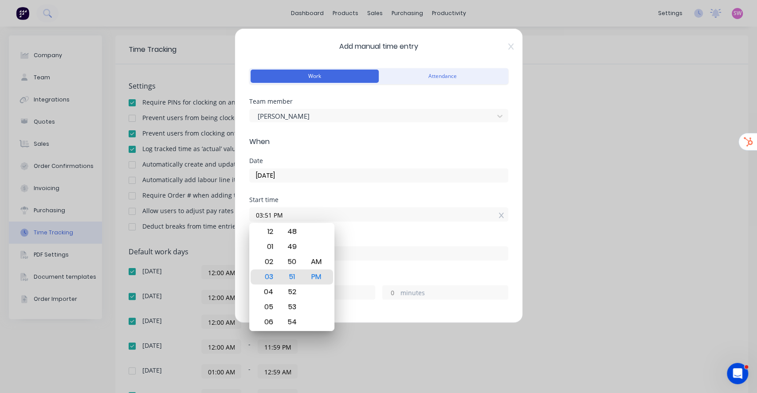
click at [400, 266] on div "Finish time" at bounding box center [378, 255] width 259 height 39
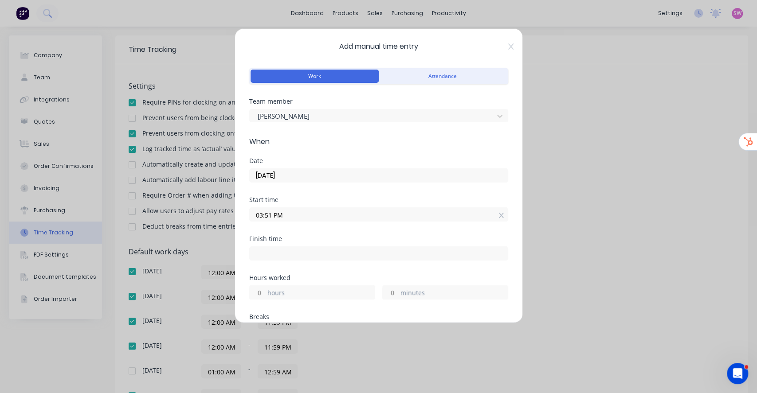
click at [331, 251] on input at bounding box center [379, 253] width 258 height 13
type input "03:52 PM"
type input "0"
type input "1"
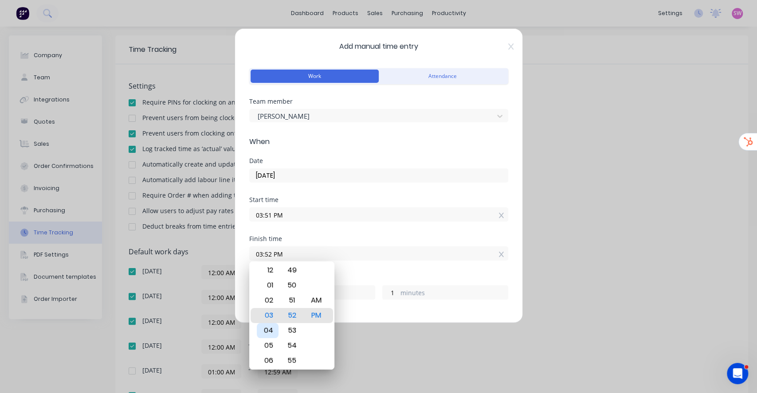
click at [270, 325] on div "04" at bounding box center [268, 330] width 22 height 15
type input "04:52 PM"
type input "1"
click at [366, 226] on div "Start time 03:51 PM" at bounding box center [378, 216] width 259 height 39
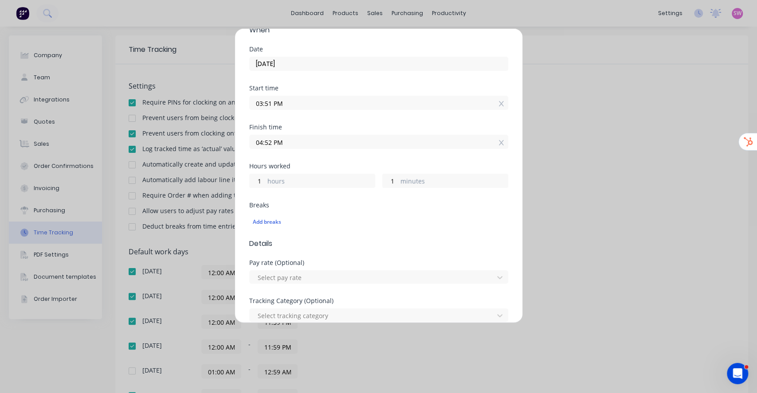
scroll to position [328, 0]
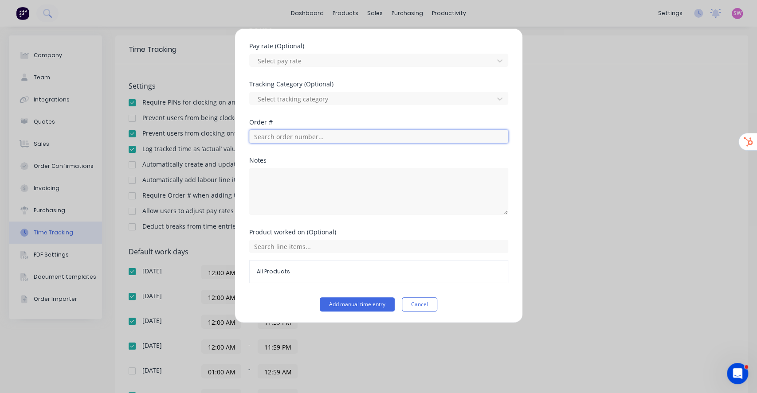
click at [319, 140] on input "text" at bounding box center [378, 136] width 259 height 13
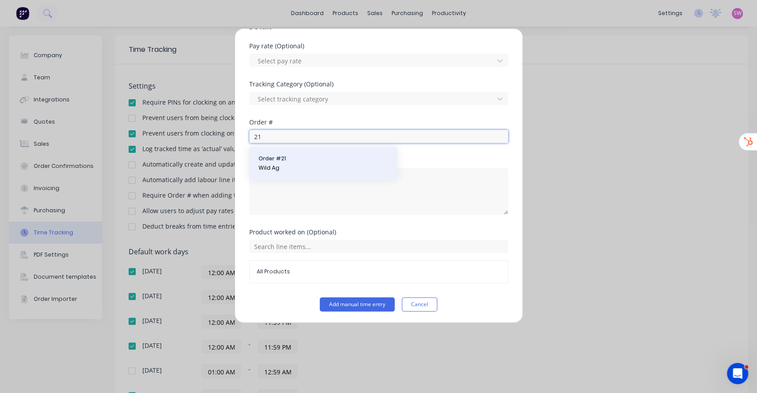
type input "21"
click at [343, 167] on span "Wild Ag" at bounding box center [322, 168] width 129 height 8
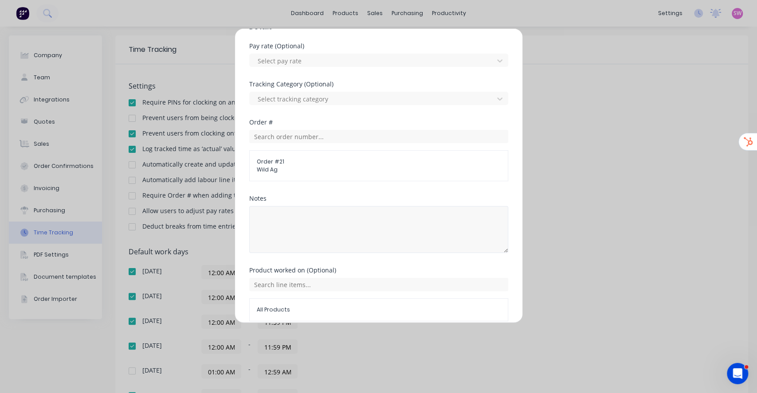
scroll to position [367, 0]
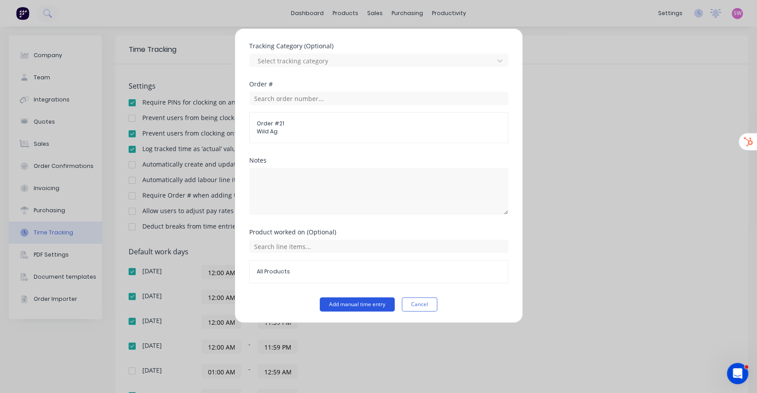
click at [358, 300] on button "Add manual time entry" at bounding box center [357, 304] width 75 height 14
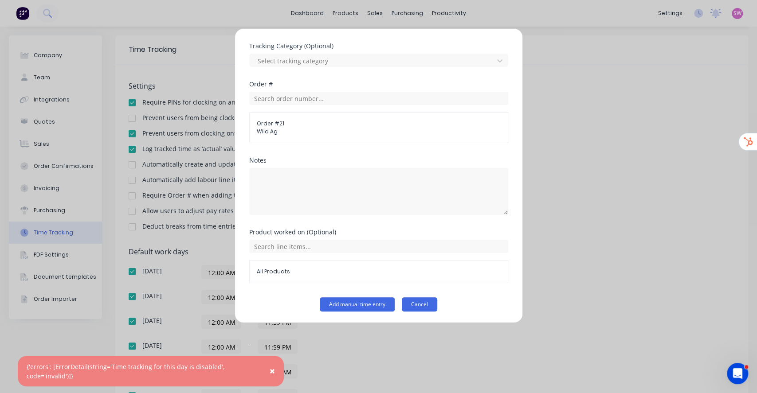
click at [415, 303] on button "Cancel" at bounding box center [419, 304] width 35 height 14
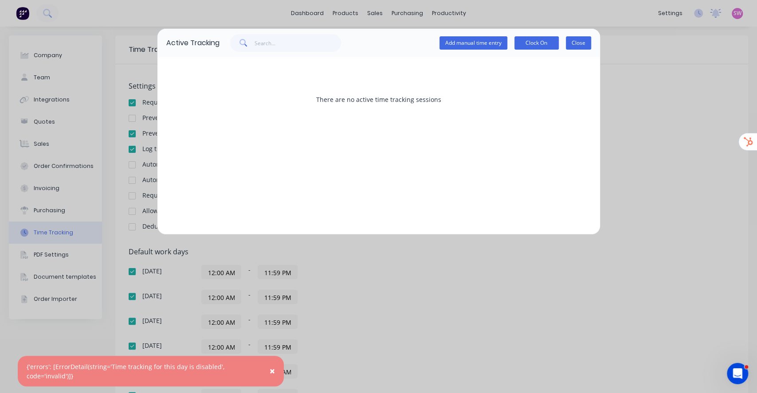
click at [580, 47] on button "Close" at bounding box center [578, 42] width 25 height 13
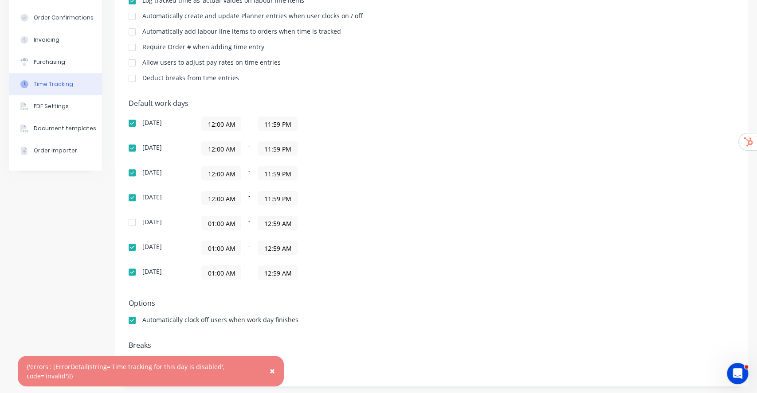
scroll to position [0, 0]
